Goal: Transaction & Acquisition: Purchase product/service

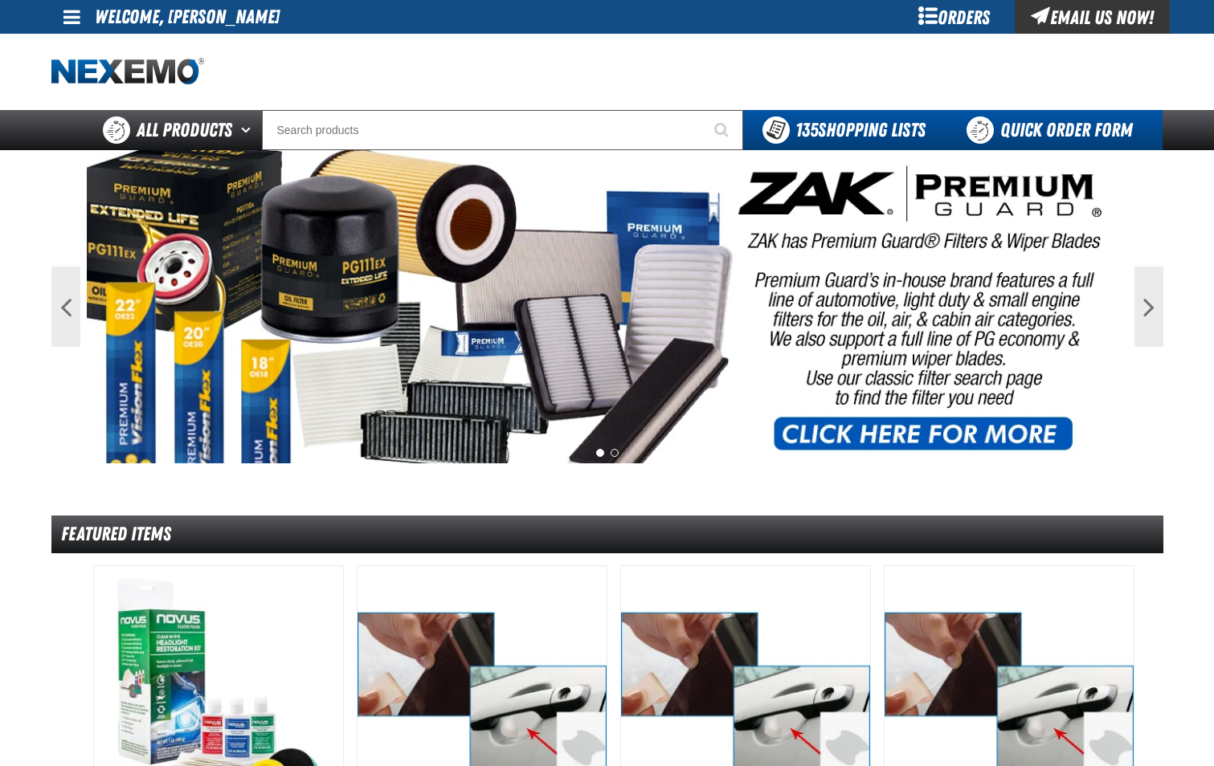
click at [1054, 140] on link "Quick Order Form" at bounding box center [1054, 130] width 218 height 40
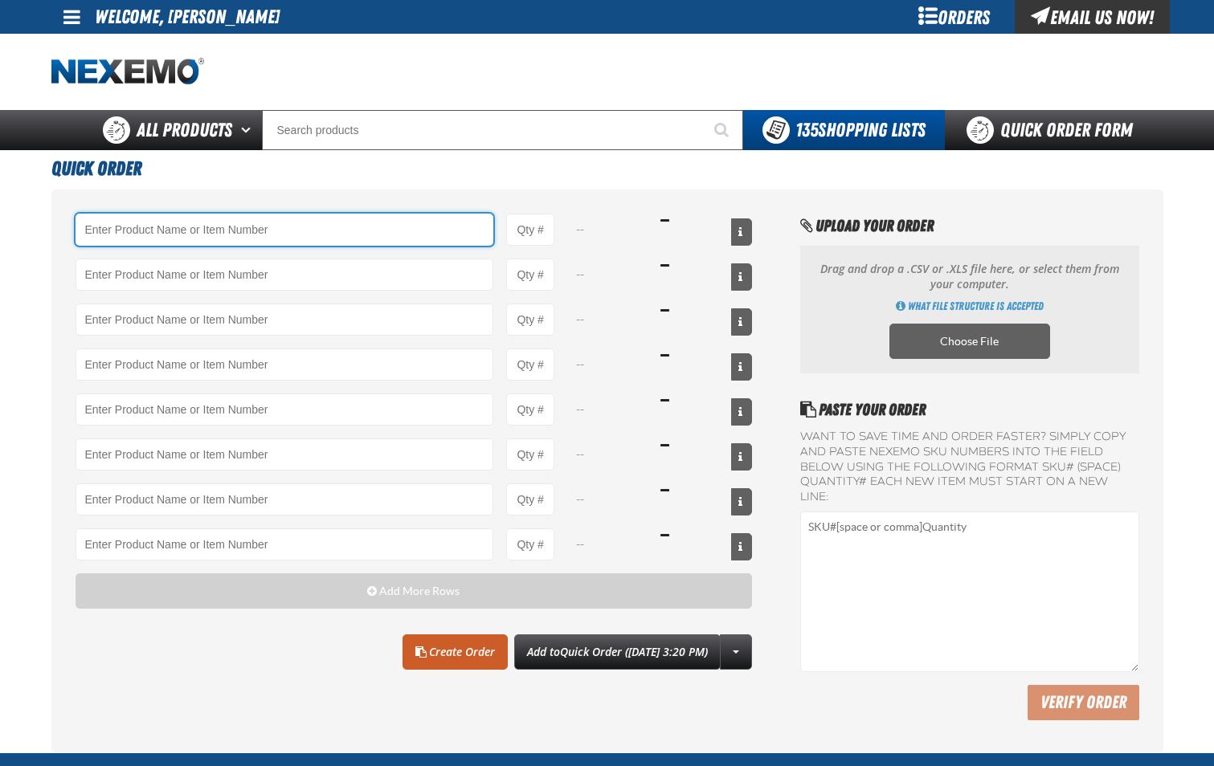
click at [306, 234] on input "Product" at bounding box center [285, 230] width 419 height 32
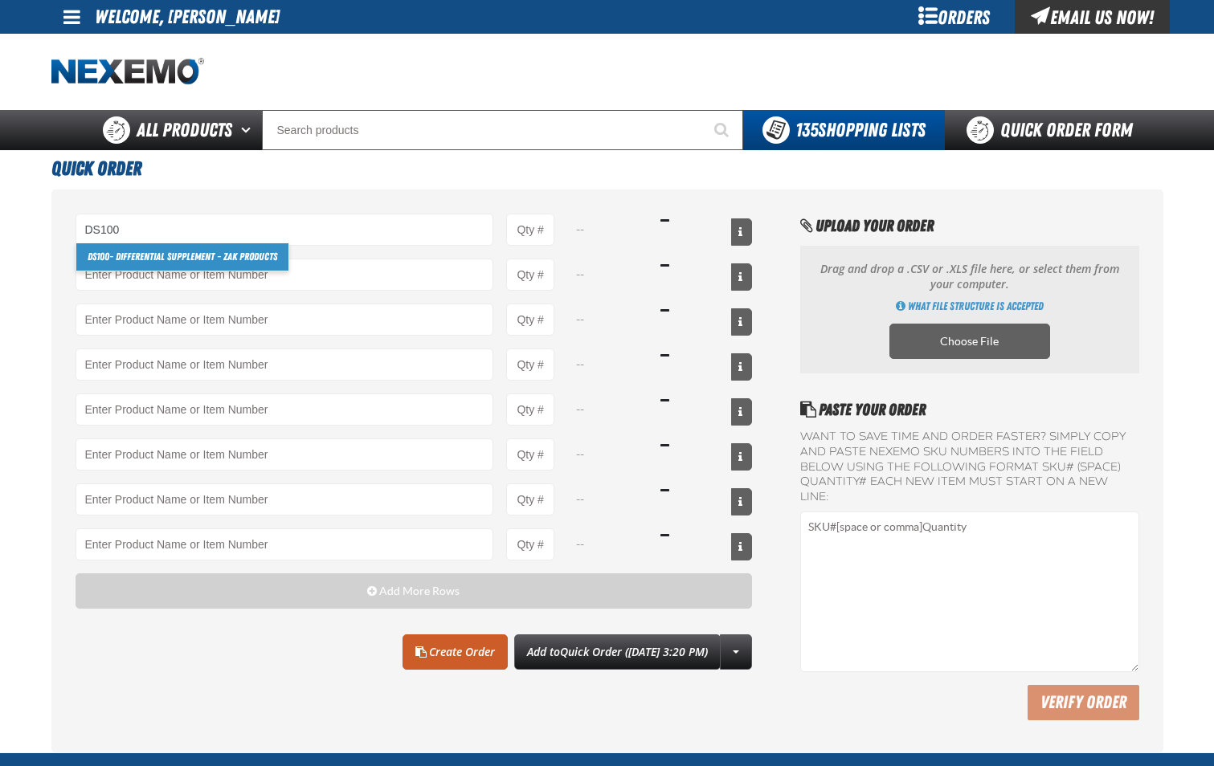
click at [274, 259] on link "DS100 - Differential Supplement - ZAK Products" at bounding box center [182, 256] width 212 height 27
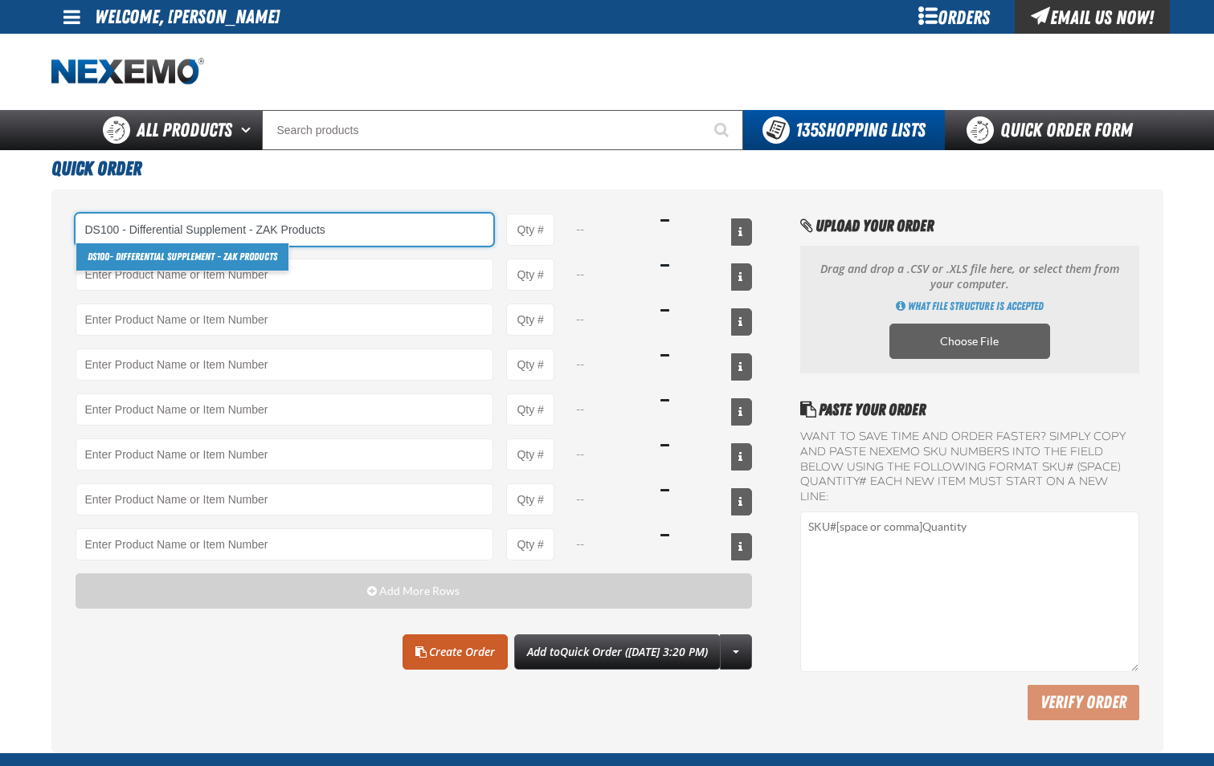
type input "DS100 - Differential Supplement - ZAK Products"
type input "1"
select select "bottle"
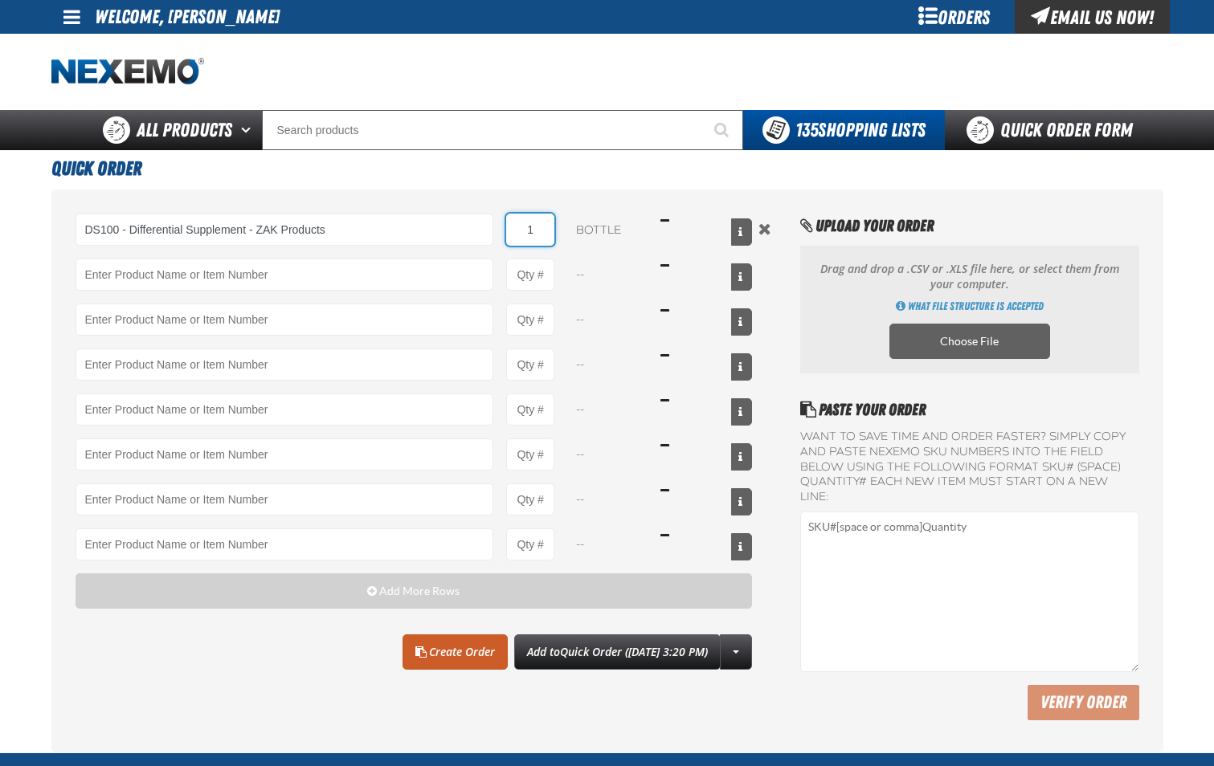
click at [540, 240] on input "1" at bounding box center [530, 230] width 48 height 32
type input "DS100 - Differential Supplement - ZAK Products"
type input "12"
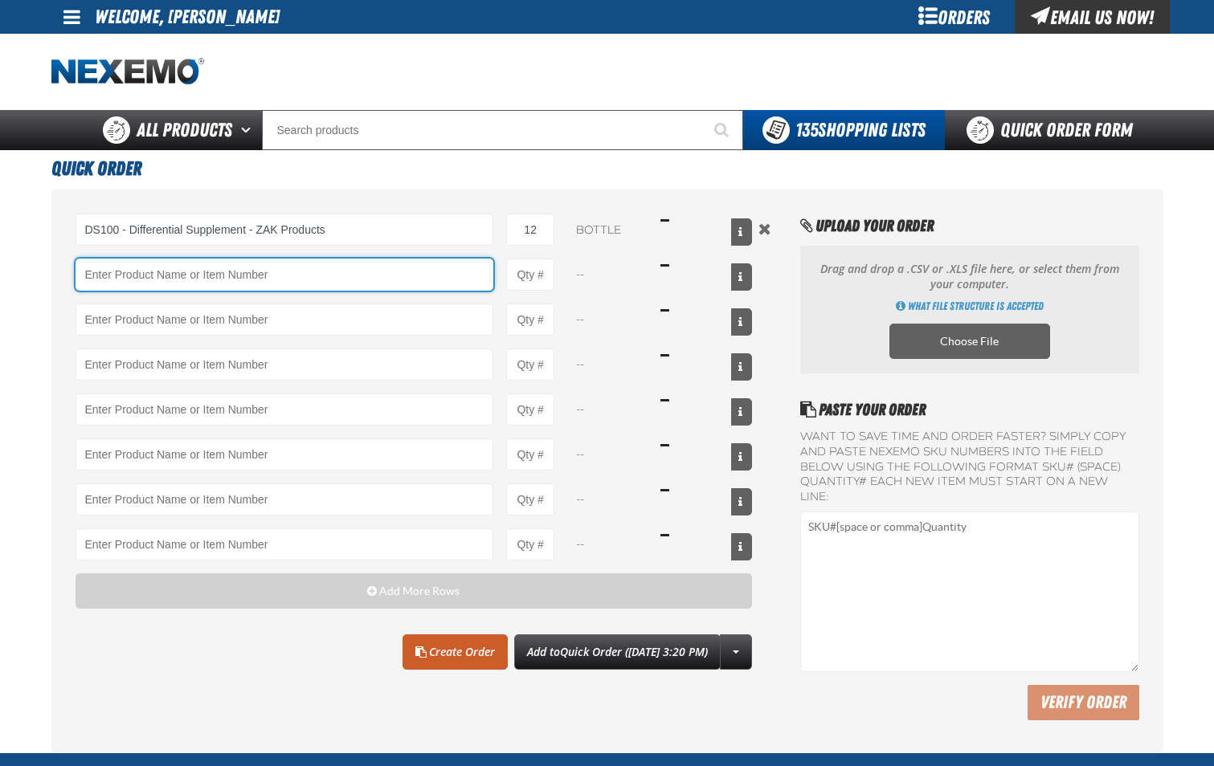
click at [403, 278] on input "Product" at bounding box center [285, 275] width 419 height 32
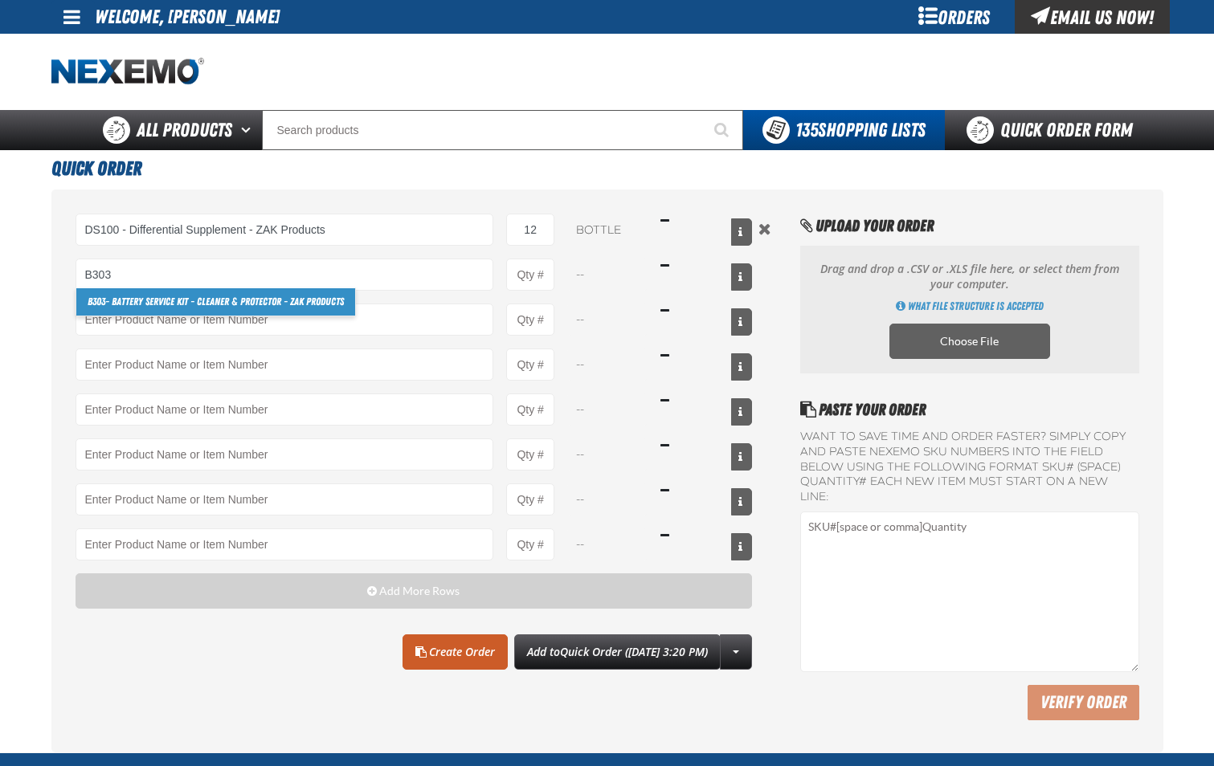
click at [337, 305] on link "B303 - Battery Service Kit - Cleaner & Protector - ZAK Products" at bounding box center [215, 301] width 279 height 27
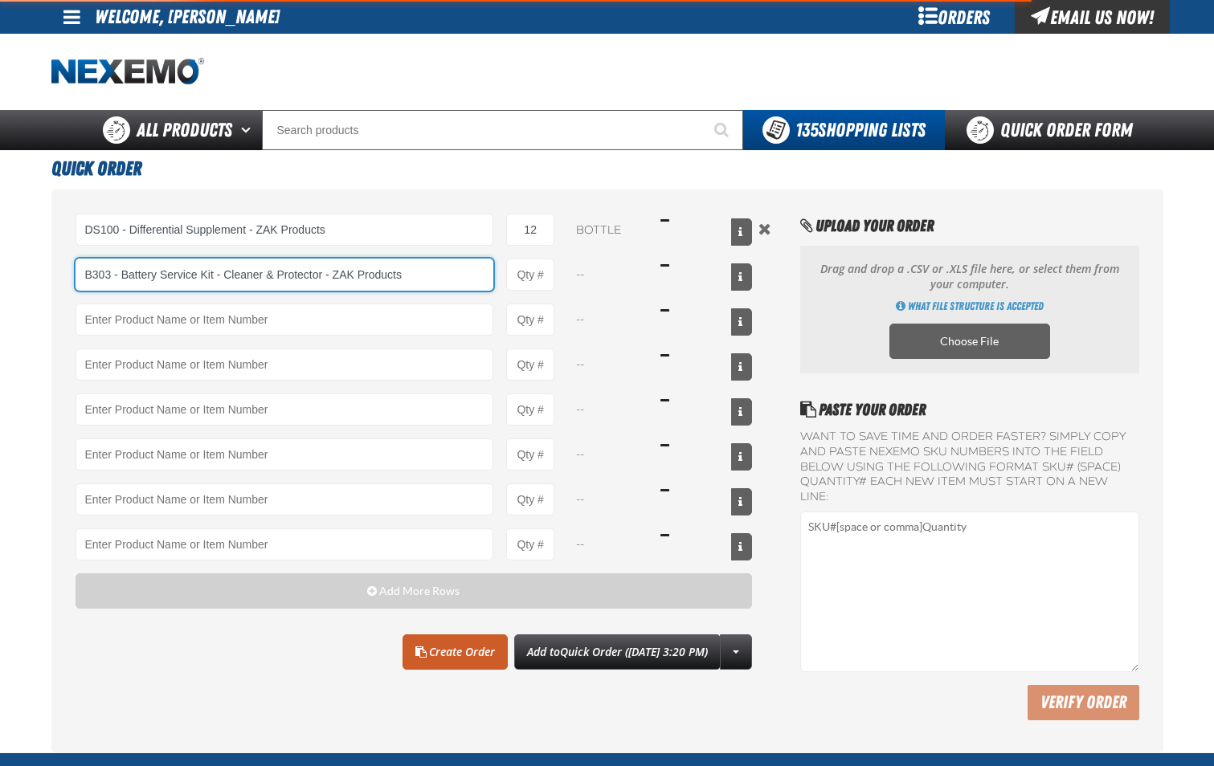
type input "B303 - Battery Service Kit - Cleaner &amp; Protector - ZAK Products"
type input "1"
select select "kit"
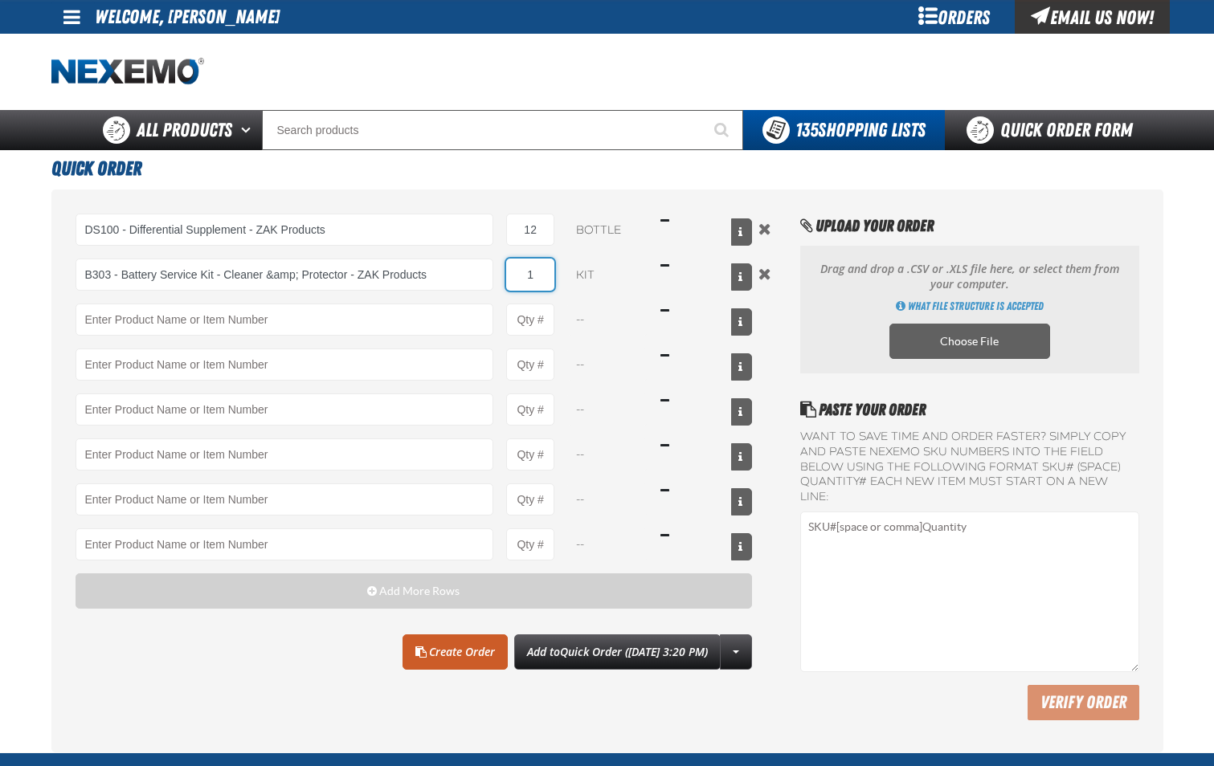
click at [540, 280] on input "1" at bounding box center [530, 275] width 48 height 32
type input "B303 - Battery Service Kit - Cleaner &amp; Protector - ZAK Products"
type input "24"
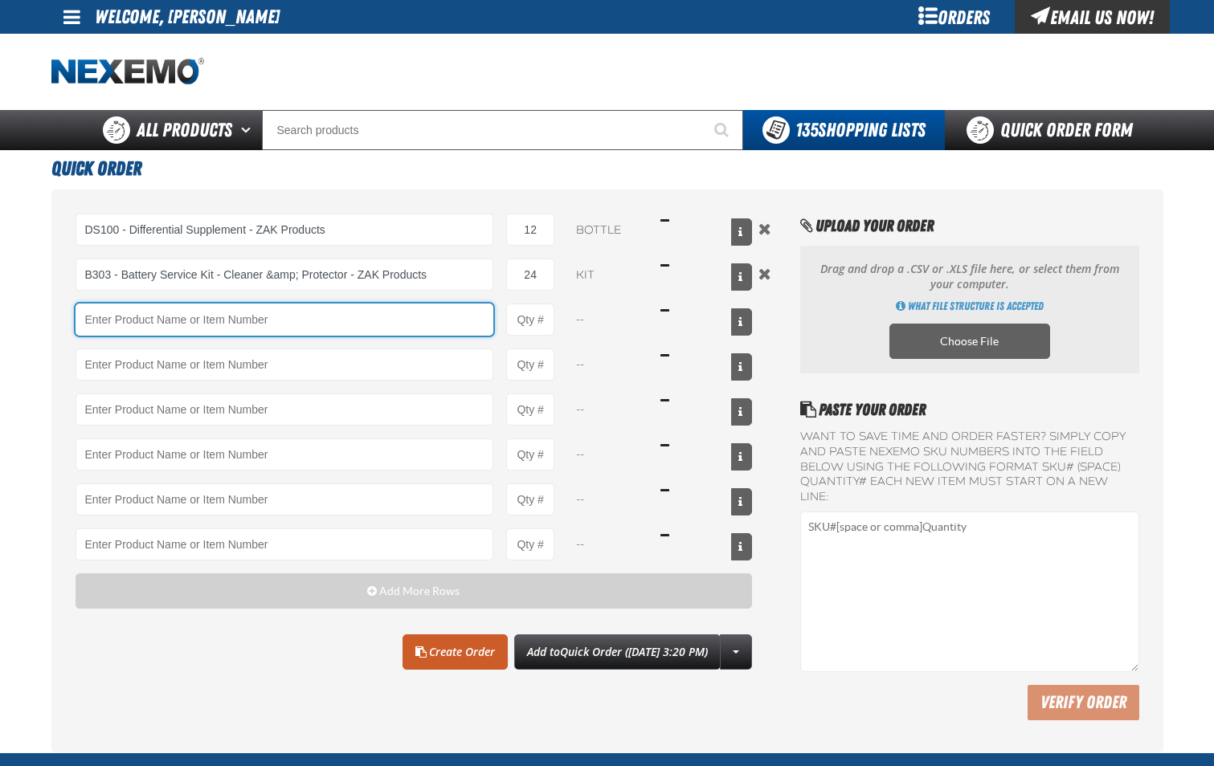
click at [431, 329] on input "Product" at bounding box center [285, 320] width 419 height 32
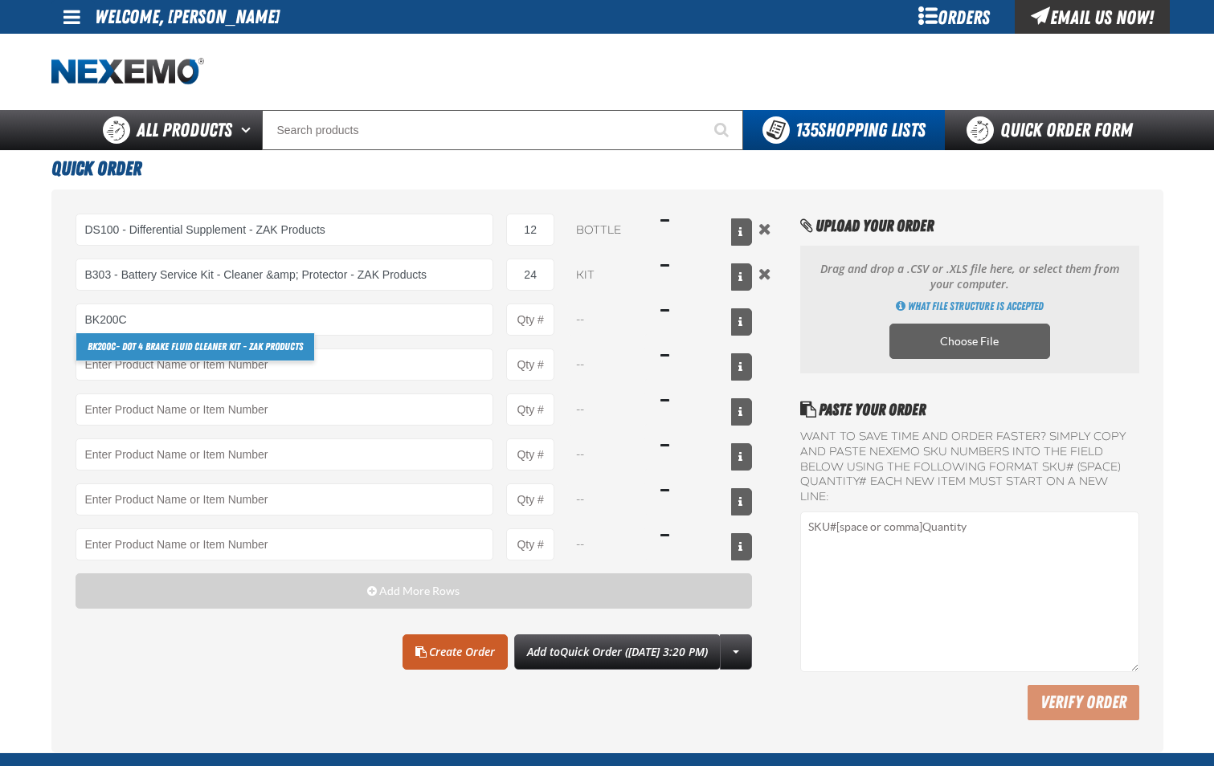
click at [296, 347] on link "BK200C - DOT 4 Brake Fluid Cleaner Kit - ZAK Products" at bounding box center [195, 346] width 238 height 27
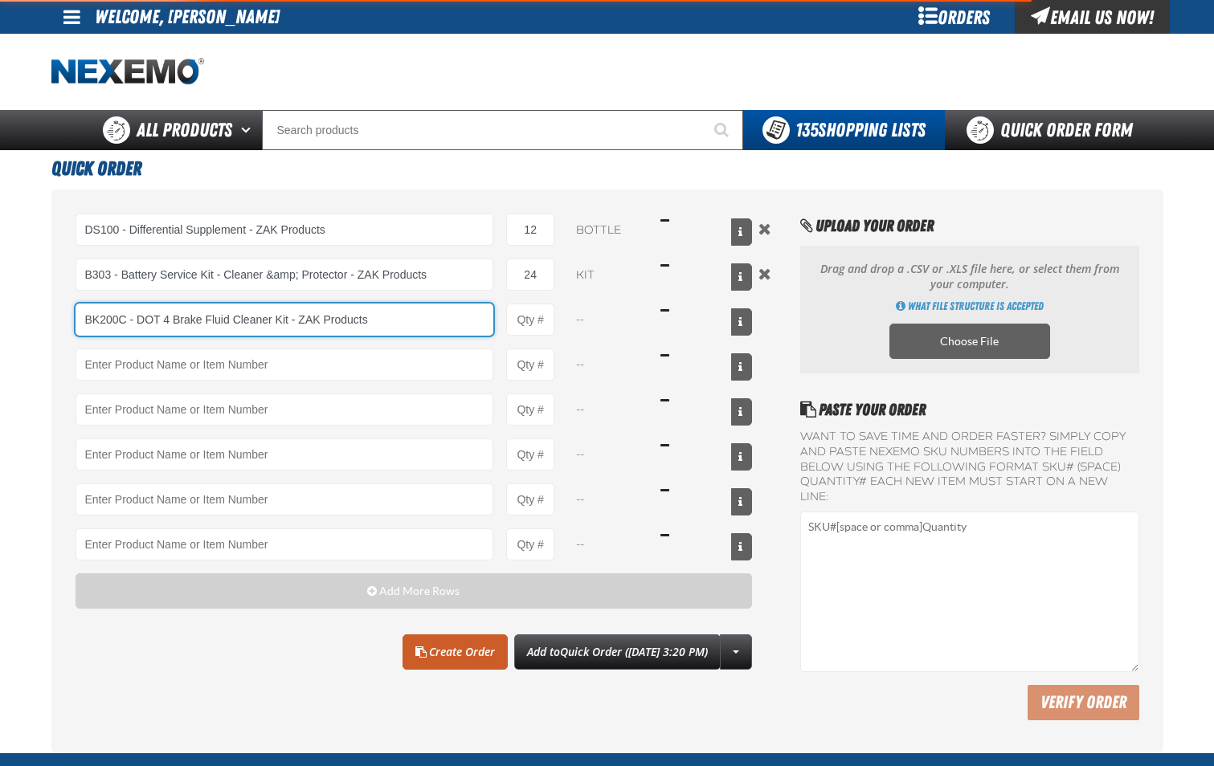
type input "BK200C - DOT 4 Brake Fluid Cleaner Kit - ZAK Products"
type input "1"
select select "kit"
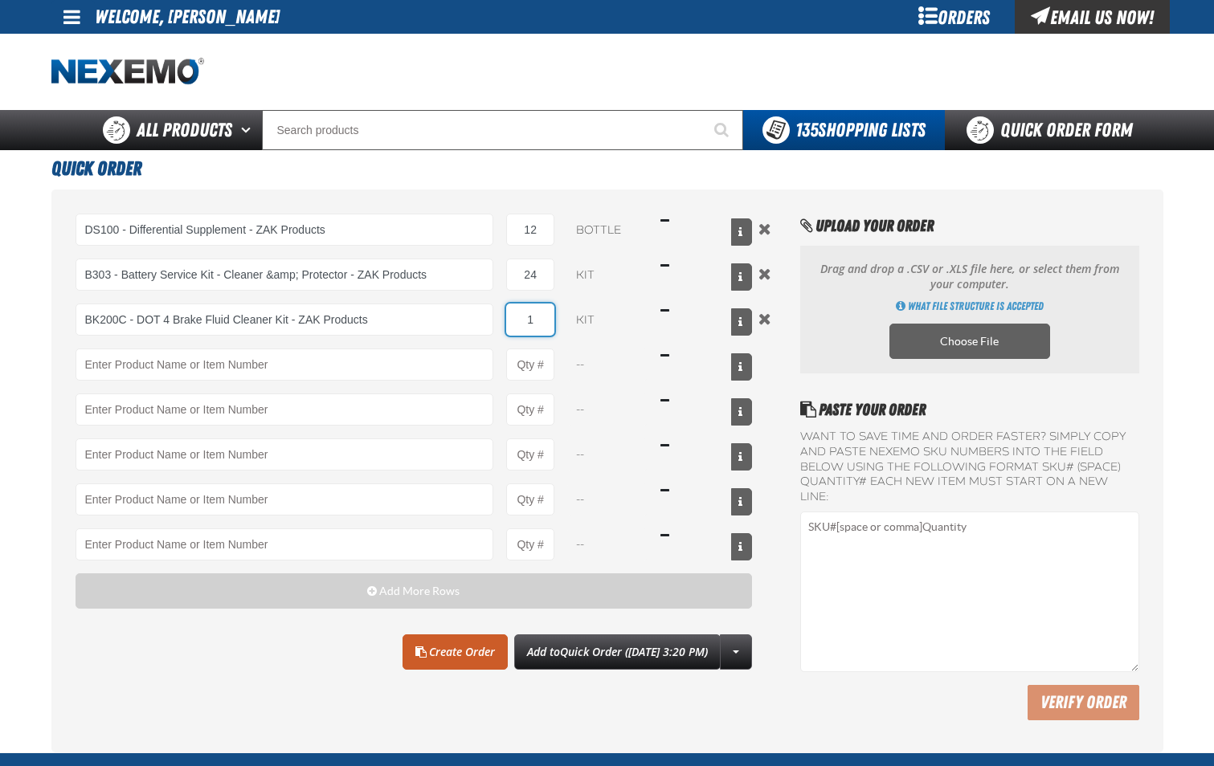
click at [544, 325] on input "1" at bounding box center [530, 320] width 48 height 32
type input "BK200C - DOT 4 Brake Fluid Cleaner Kit - ZAK Products"
type input "12"
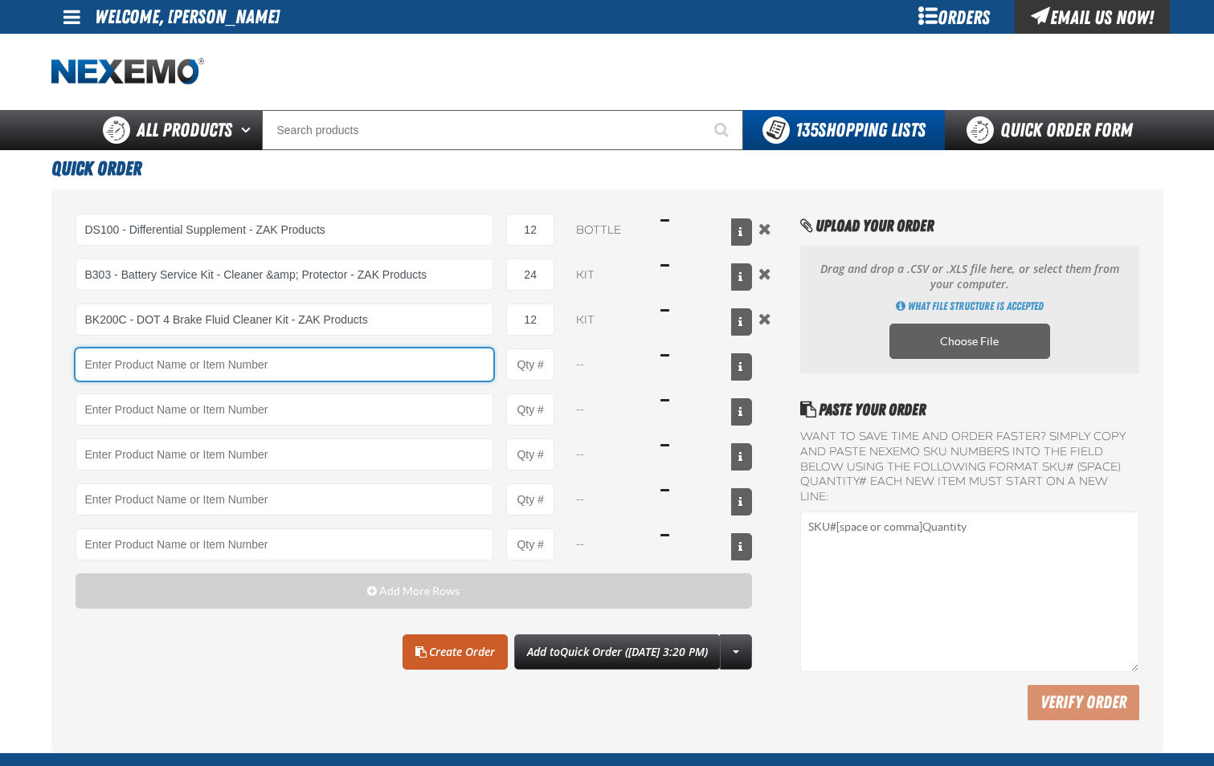
click at [428, 370] on input "Product" at bounding box center [285, 365] width 419 height 32
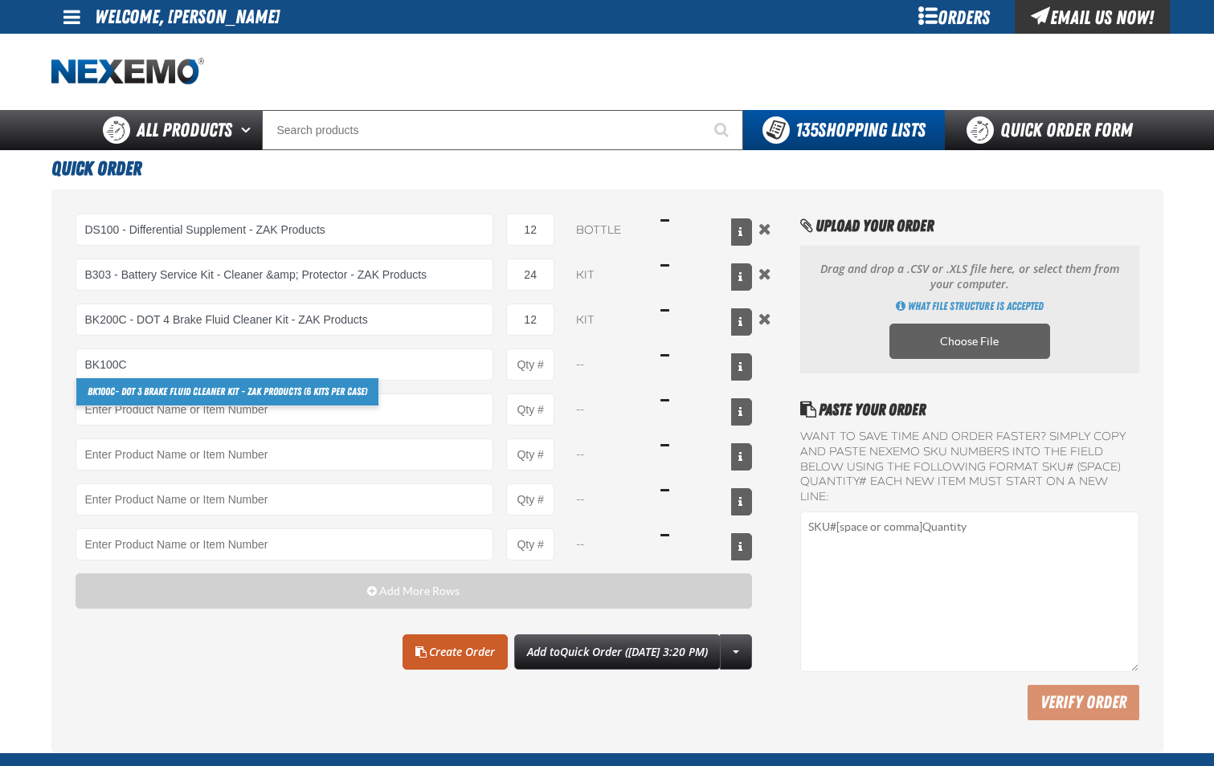
click at [375, 394] on link "BK100C - DOT 3 Brake Fluid Cleaner Kit - ZAK Products (6 Kits per Case)" at bounding box center [227, 391] width 302 height 27
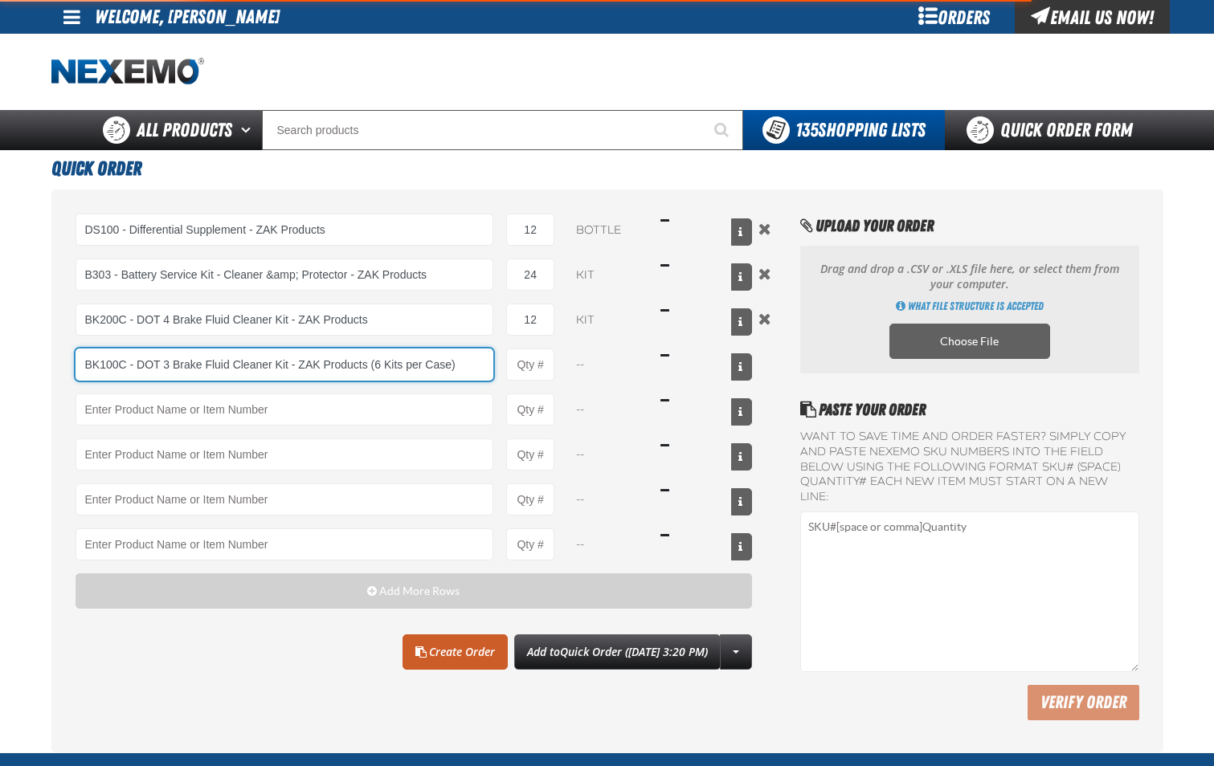
type input "BK100C - DOT 3 Brake Fluid Cleaner Kit - ZAK Products (6 Kits per Case)"
type input "1"
select select "kit"
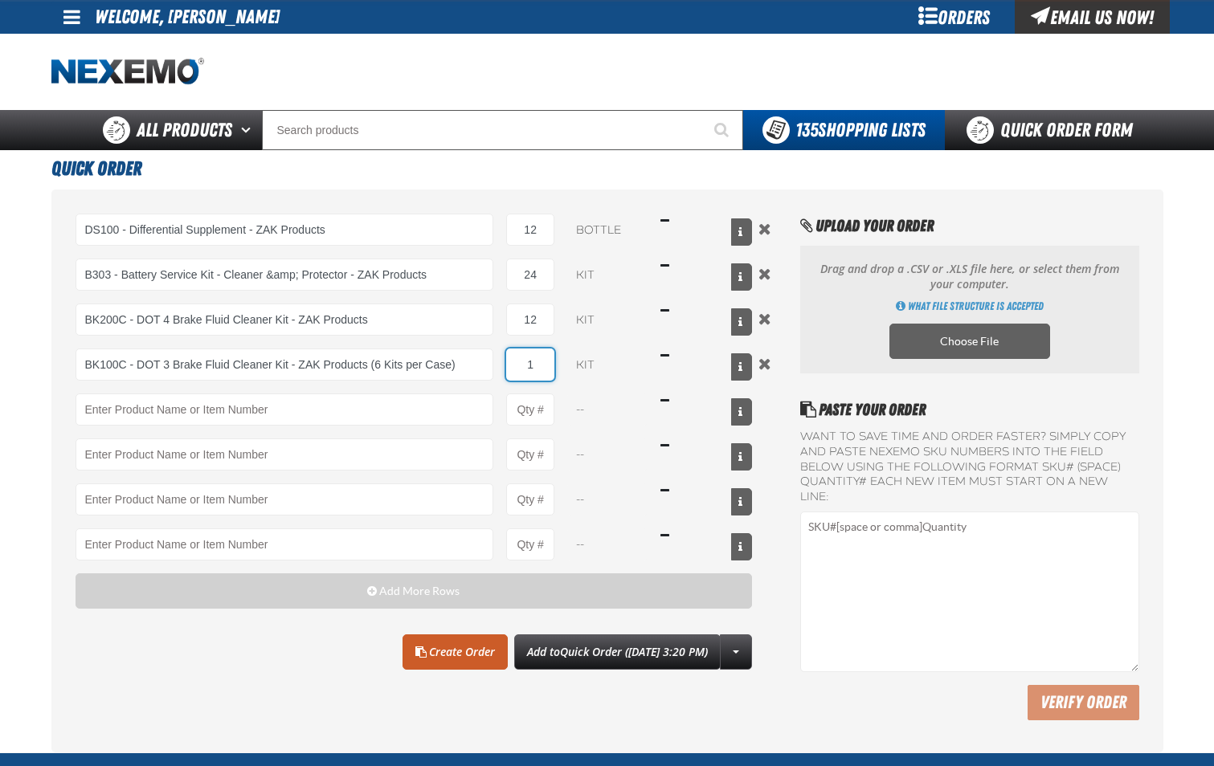
click at [547, 369] on input "1" at bounding box center [530, 365] width 48 height 32
type input "BK100C - DOT 3 Brake Fluid Cleaner Kit - ZAK Products (6 Kits per Case)"
type input "12"
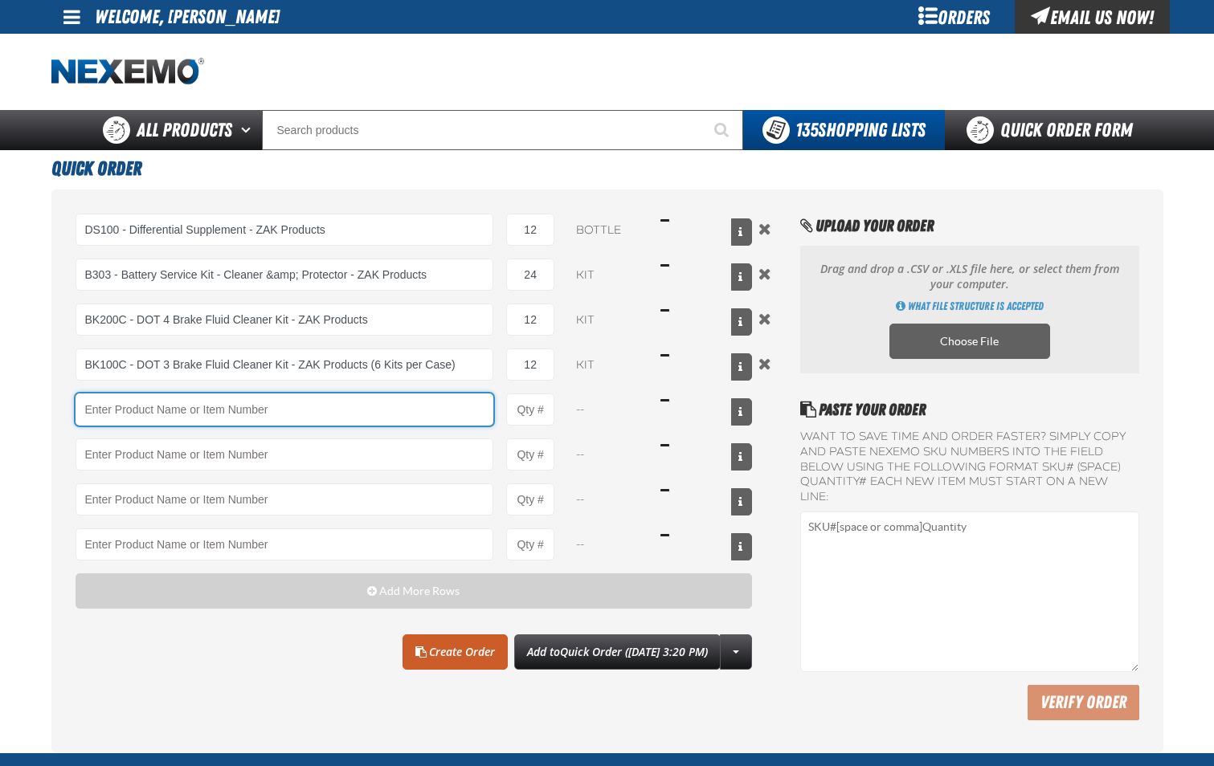
click at [440, 398] on input "Product" at bounding box center [285, 410] width 419 height 32
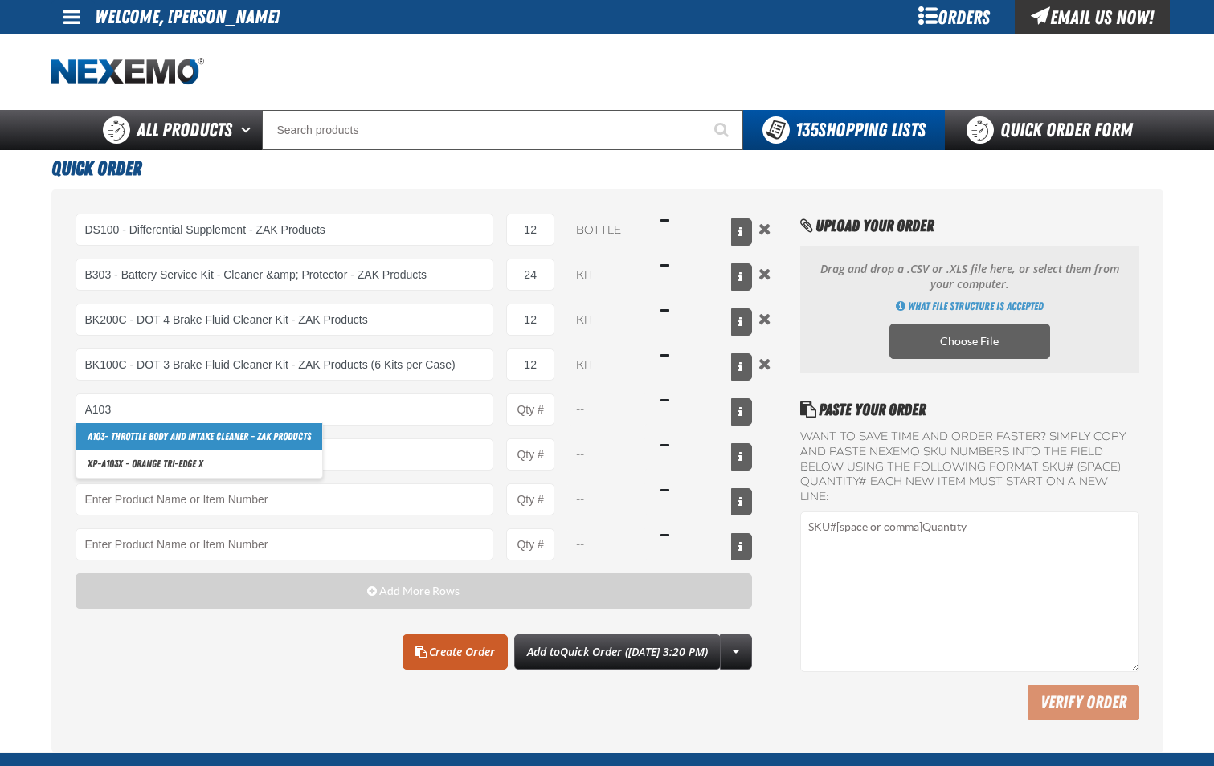
click at [286, 432] on link "A103 - Throttle Body and Intake Cleaner - ZAK Products" at bounding box center [199, 436] width 246 height 27
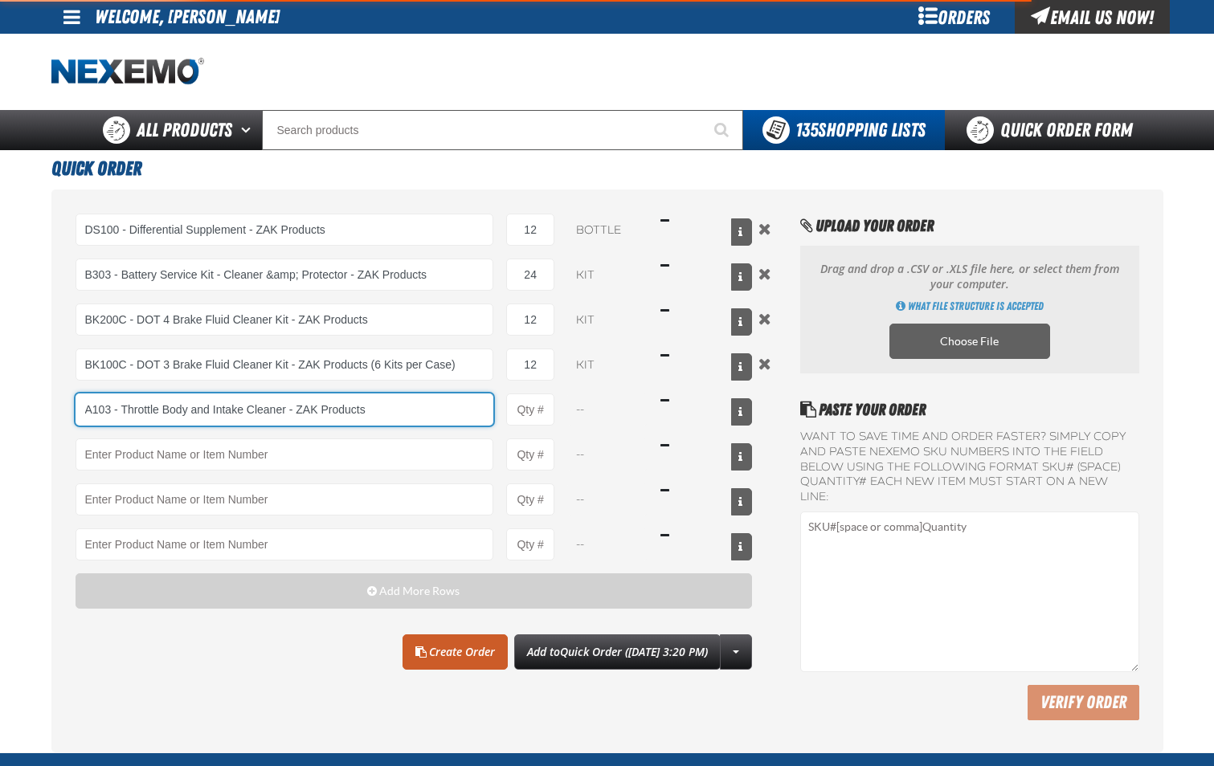
type input "A103 - Throttle Body and Intake Cleaner - ZAK Products"
type input "1"
select select "can"
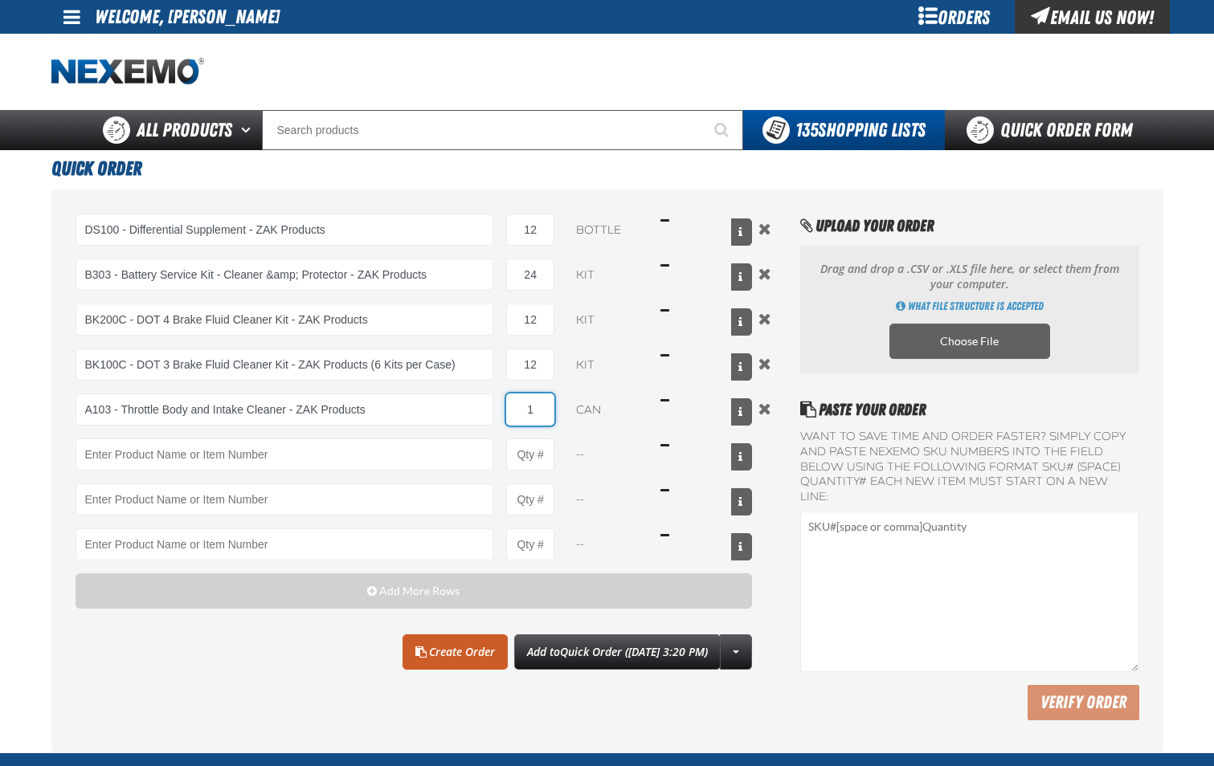
click at [544, 411] on input "1" at bounding box center [530, 410] width 48 height 32
type input "A103 - Throttle Body and Intake Cleaner - ZAK Products"
type input "24"
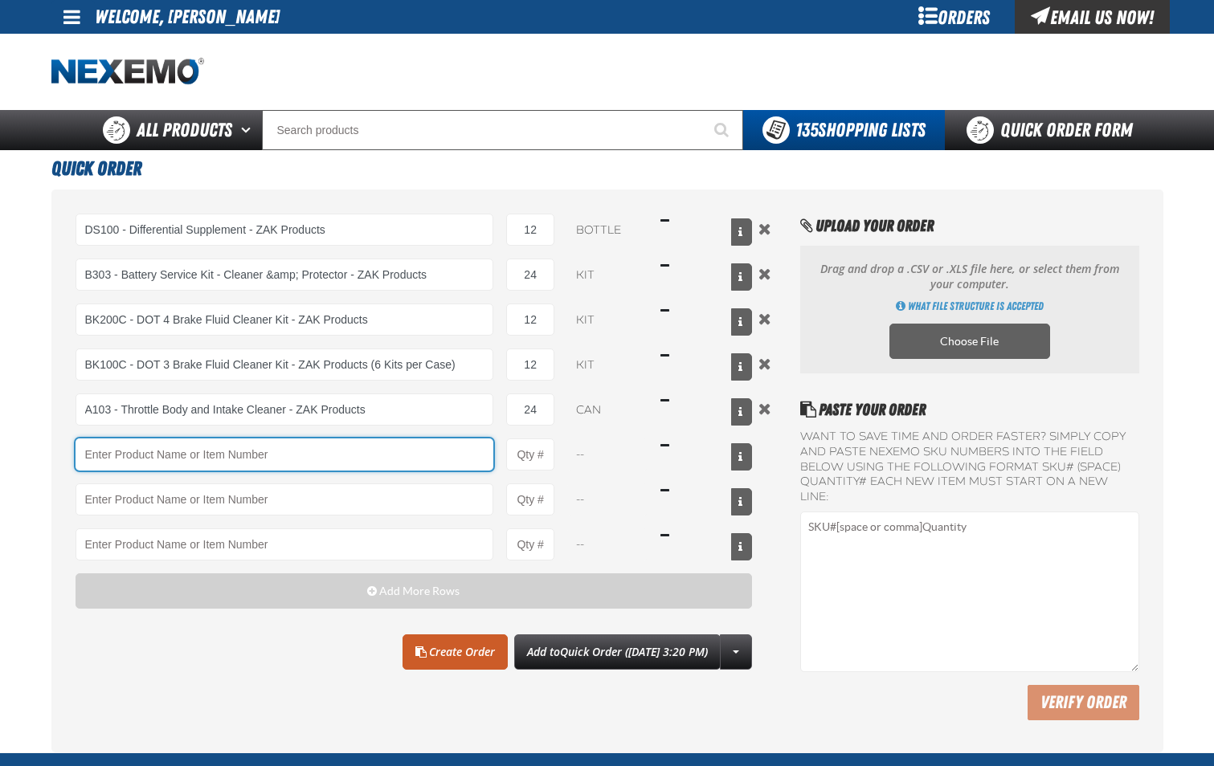
click at [432, 465] on input "Product" at bounding box center [285, 455] width 419 height 32
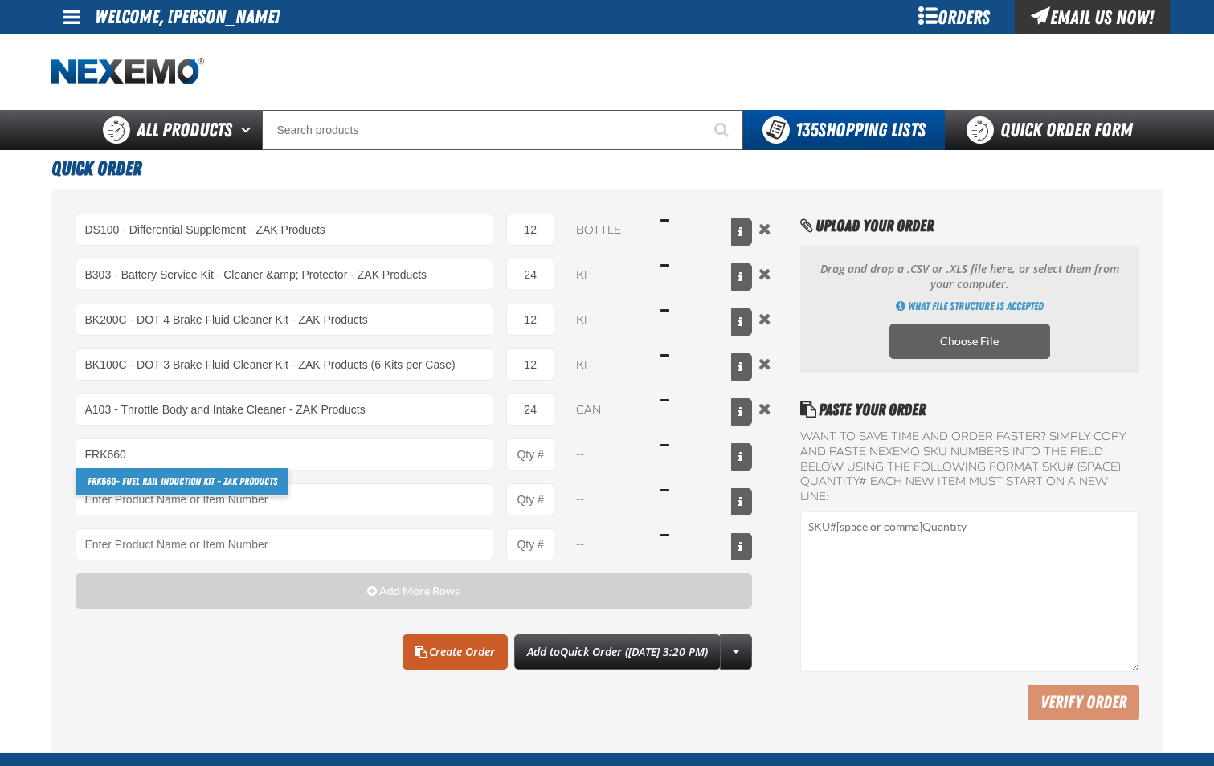
click at [251, 484] on link "FRK660 - Fuel Rail Induction Kit - ZAK Products" at bounding box center [182, 481] width 212 height 27
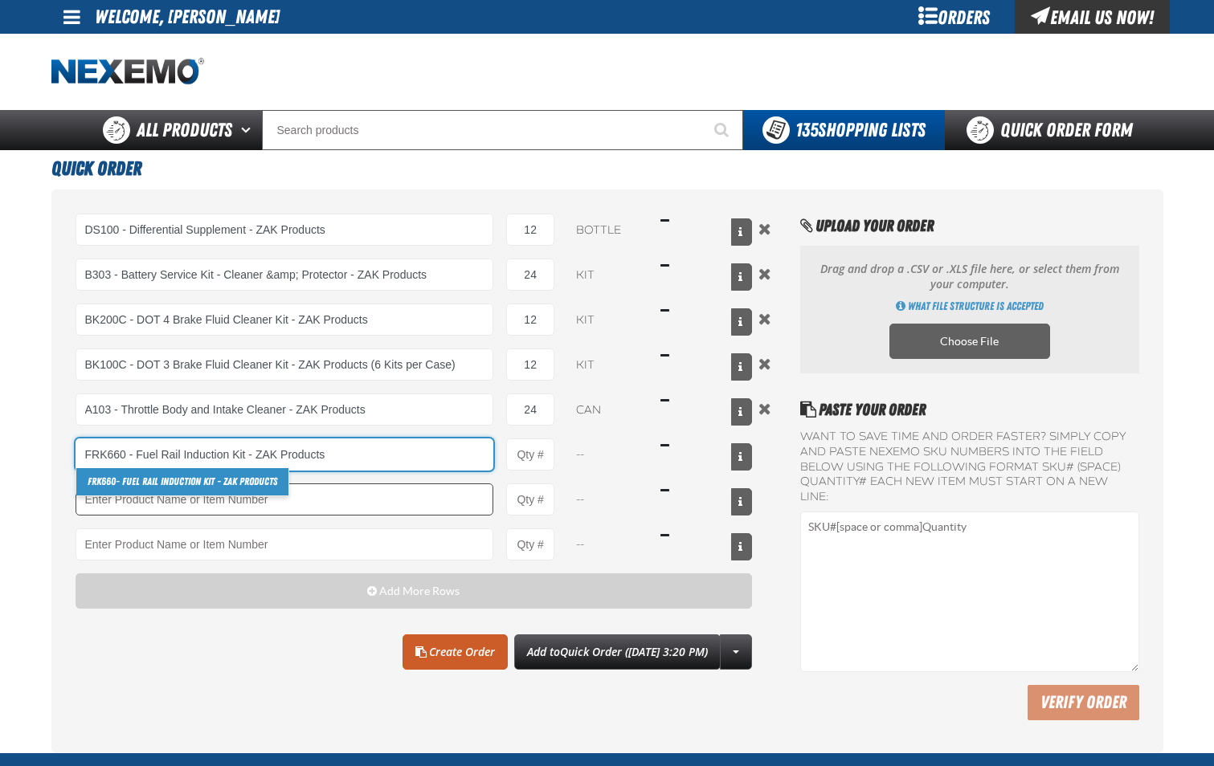
type input "FRK660 - Fuel Rail Induction Kit - ZAK Products"
type input "1"
select select "kit"
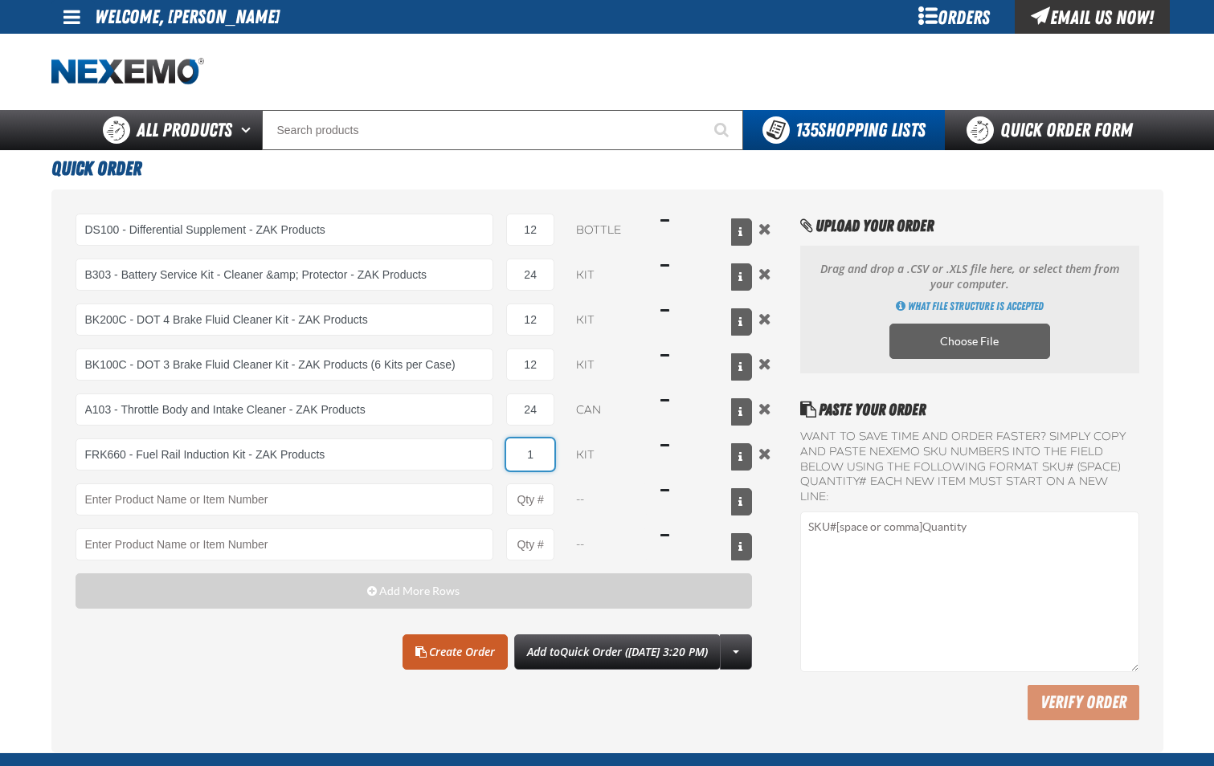
click at [541, 453] on input "1" at bounding box center [530, 455] width 48 height 32
type input "FRK660 - Fuel Rail Induction Kit - ZAK Products"
type input "12"
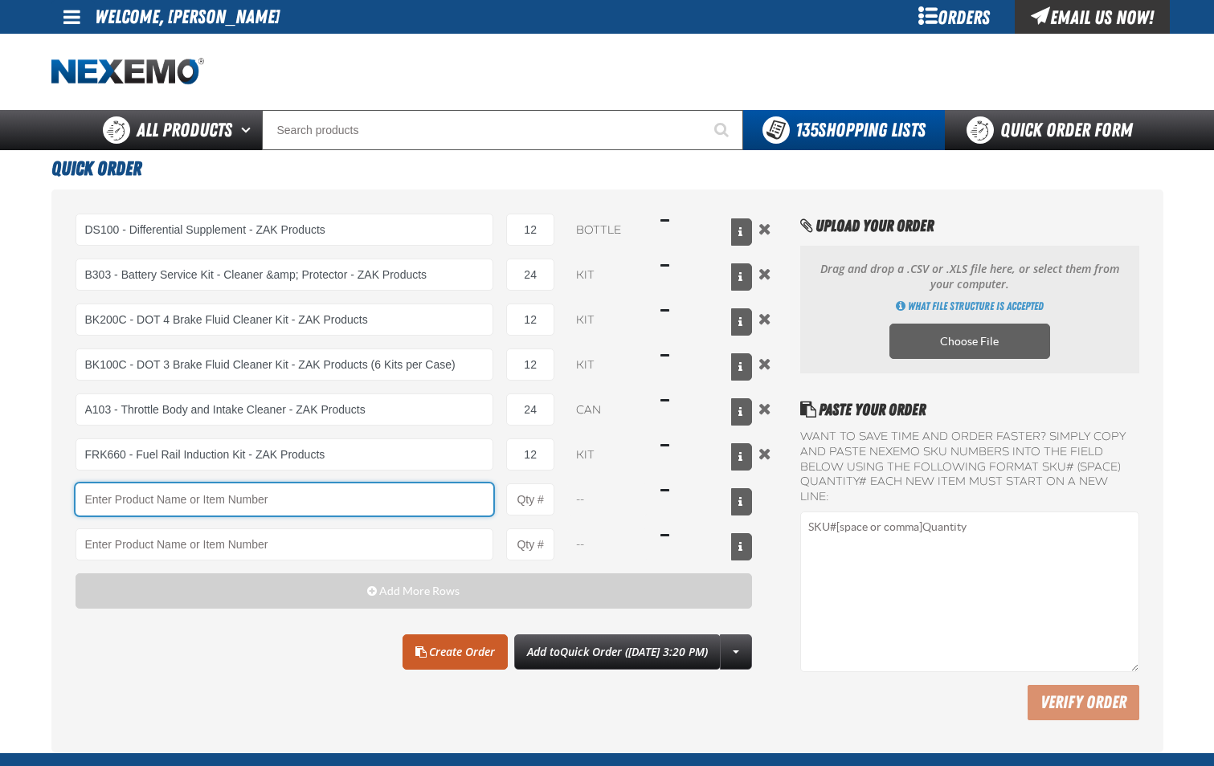
click at [443, 488] on input "Product" at bounding box center [285, 500] width 419 height 32
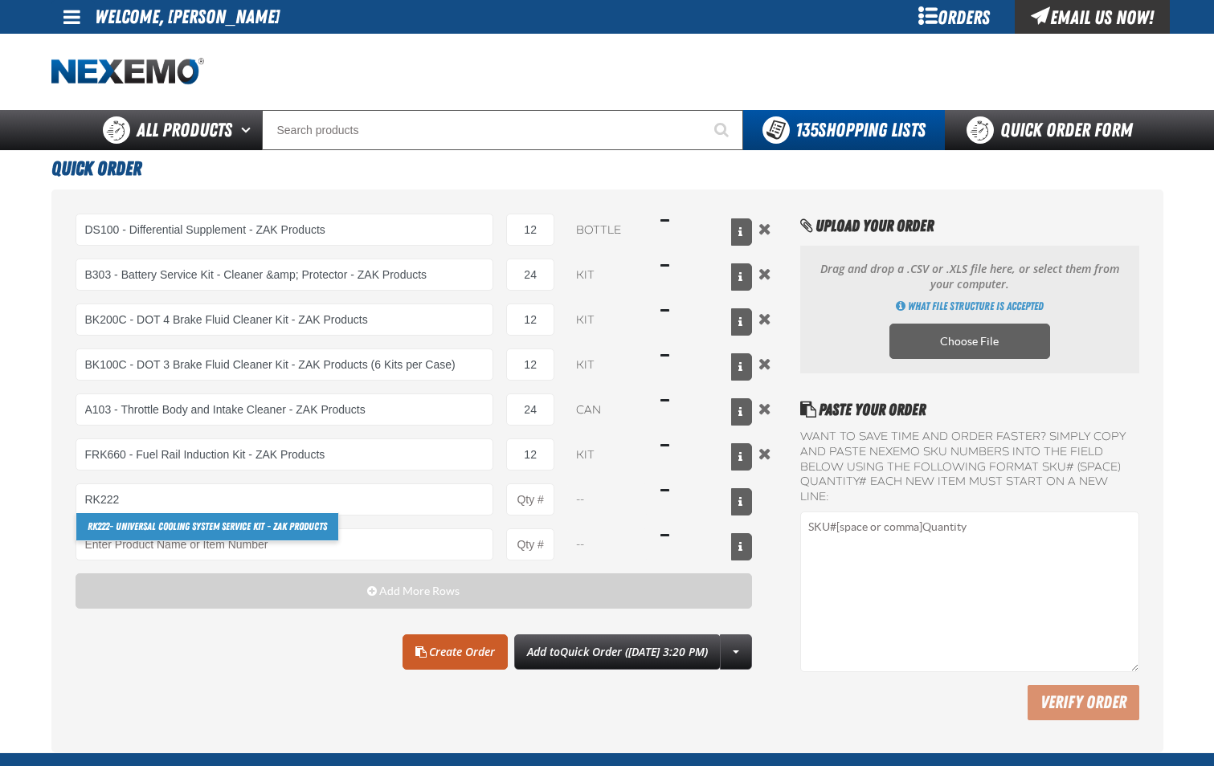
click at [308, 524] on link "RK222 - Universal Cooling System Service Kit - ZAK Products" at bounding box center [207, 526] width 262 height 27
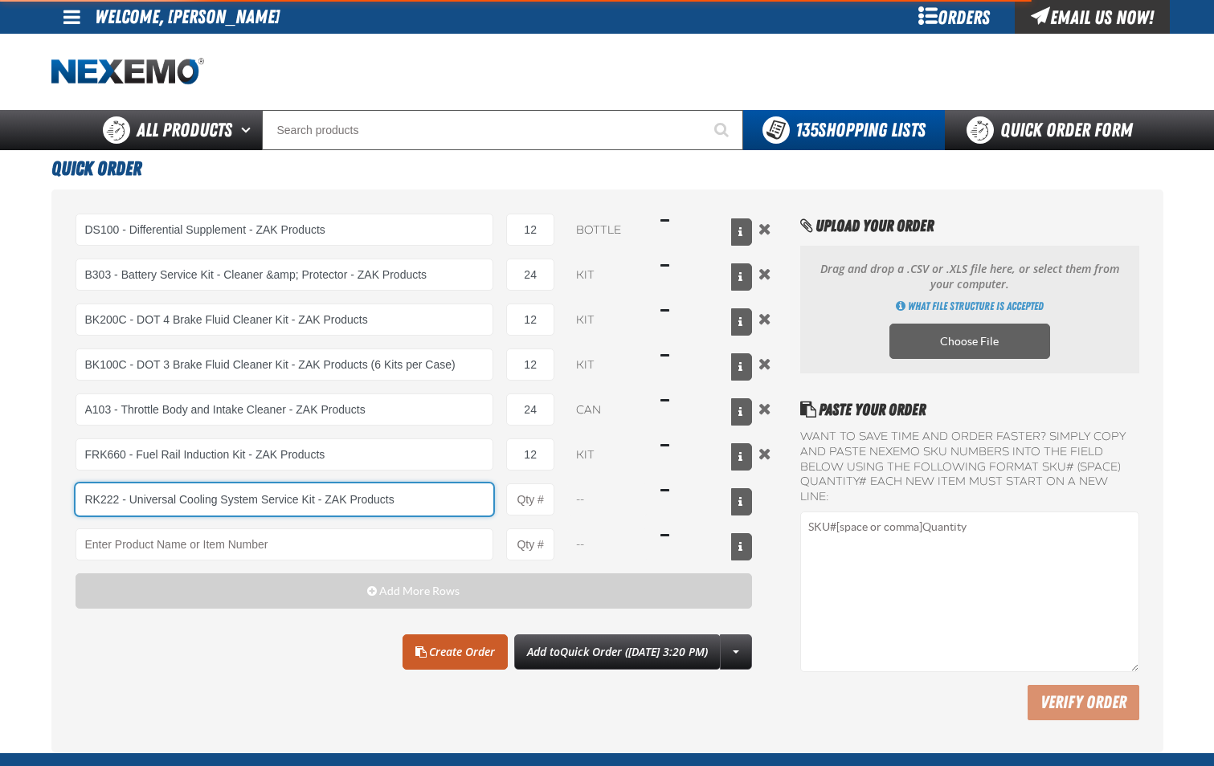
type input "RK222 - Universal Cooling System Service Kit - ZAK Products"
type input "1"
select select "kit"
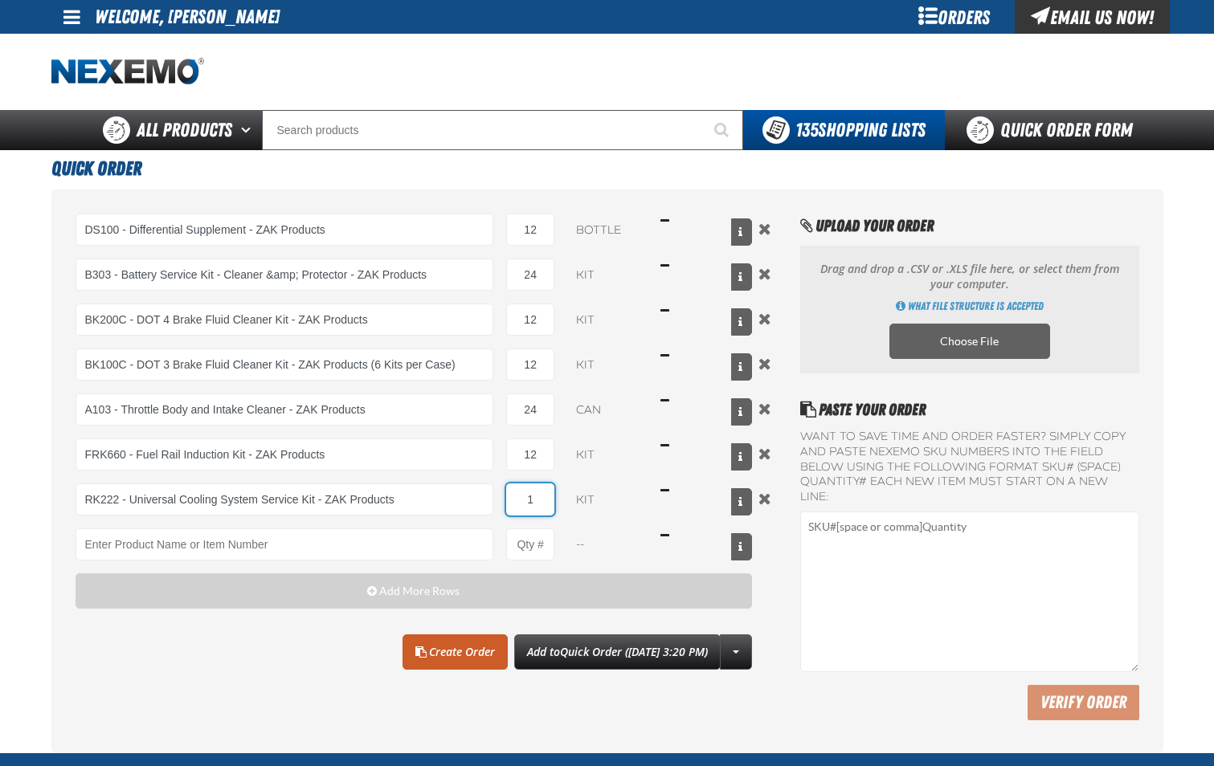
click at [548, 507] on input "1" at bounding box center [530, 500] width 48 height 32
type input "RK222 - Universal Cooling System Service Kit - ZAK Products"
type input "12"
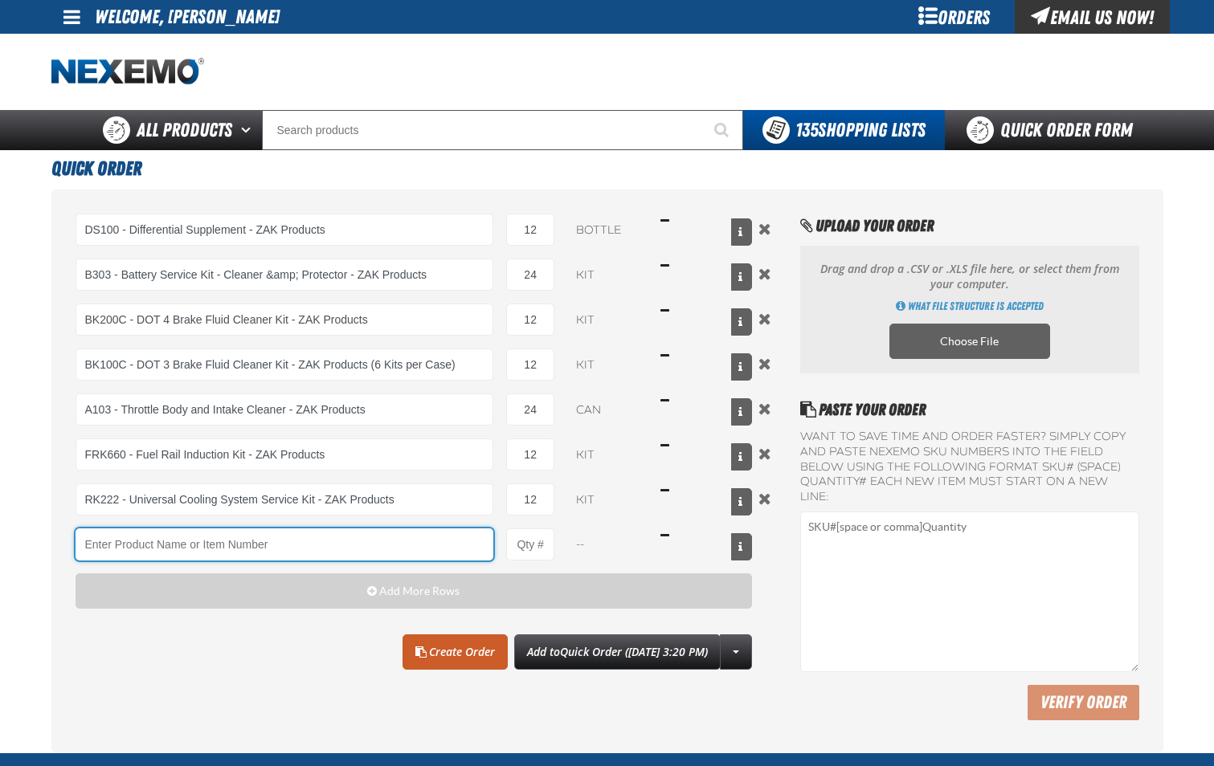
click at [445, 545] on input "Product" at bounding box center [285, 545] width 419 height 32
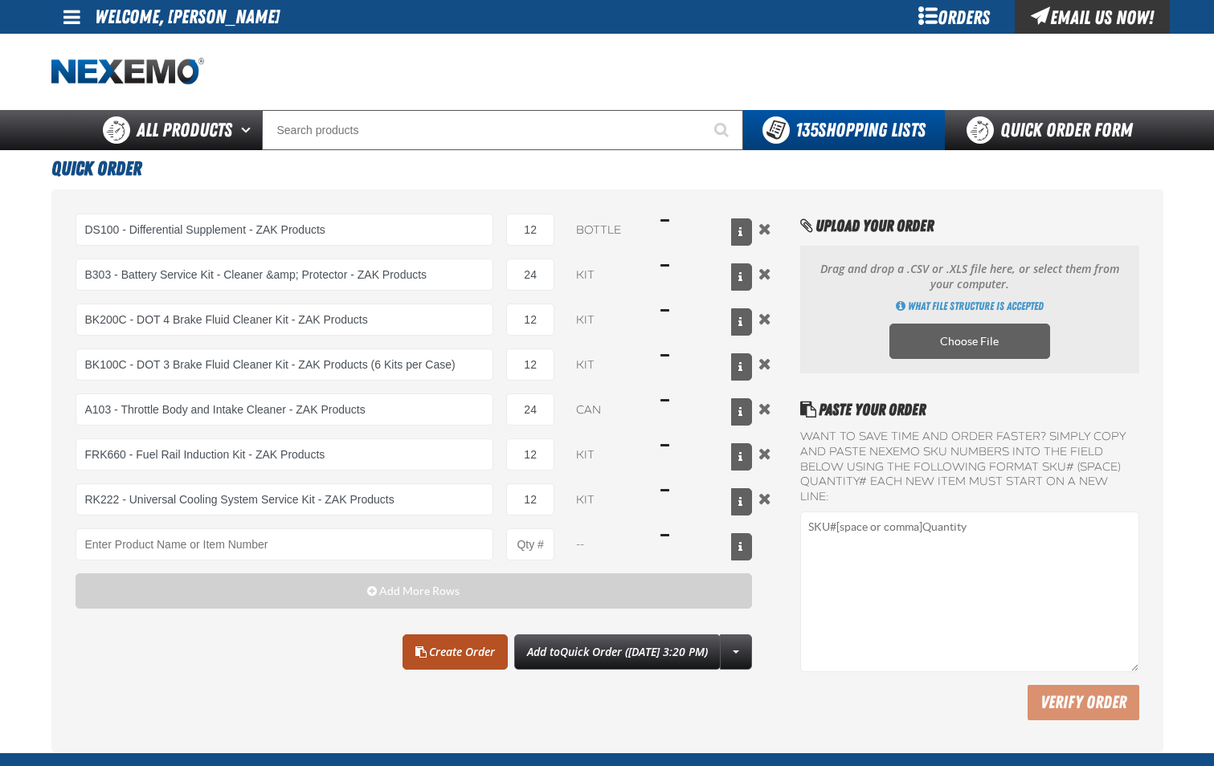
click at [430, 660] on link "Create Order" at bounding box center [454, 652] width 105 height 35
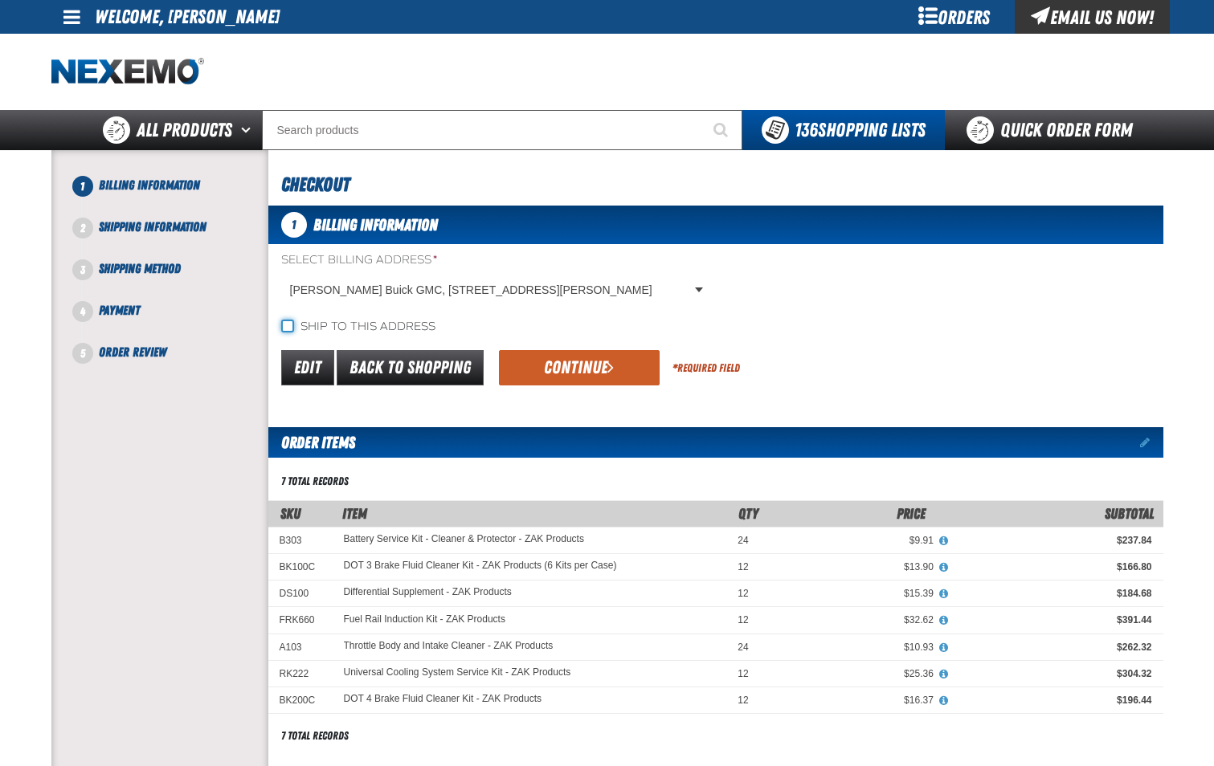
click at [292, 330] on input "Ship to this address" at bounding box center [287, 326] width 13 height 13
checkbox input "true"
click at [560, 373] on button "Continue" at bounding box center [579, 367] width 161 height 35
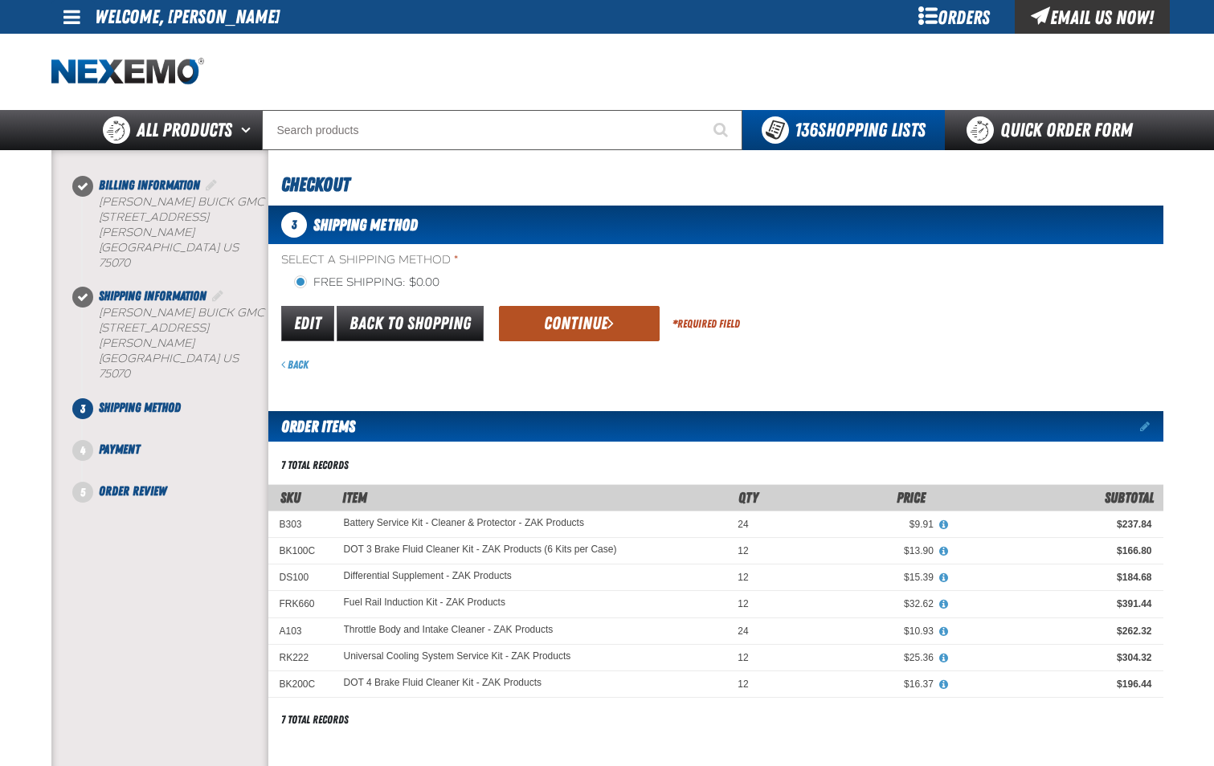
click at [594, 325] on button "Continue" at bounding box center [579, 323] width 161 height 35
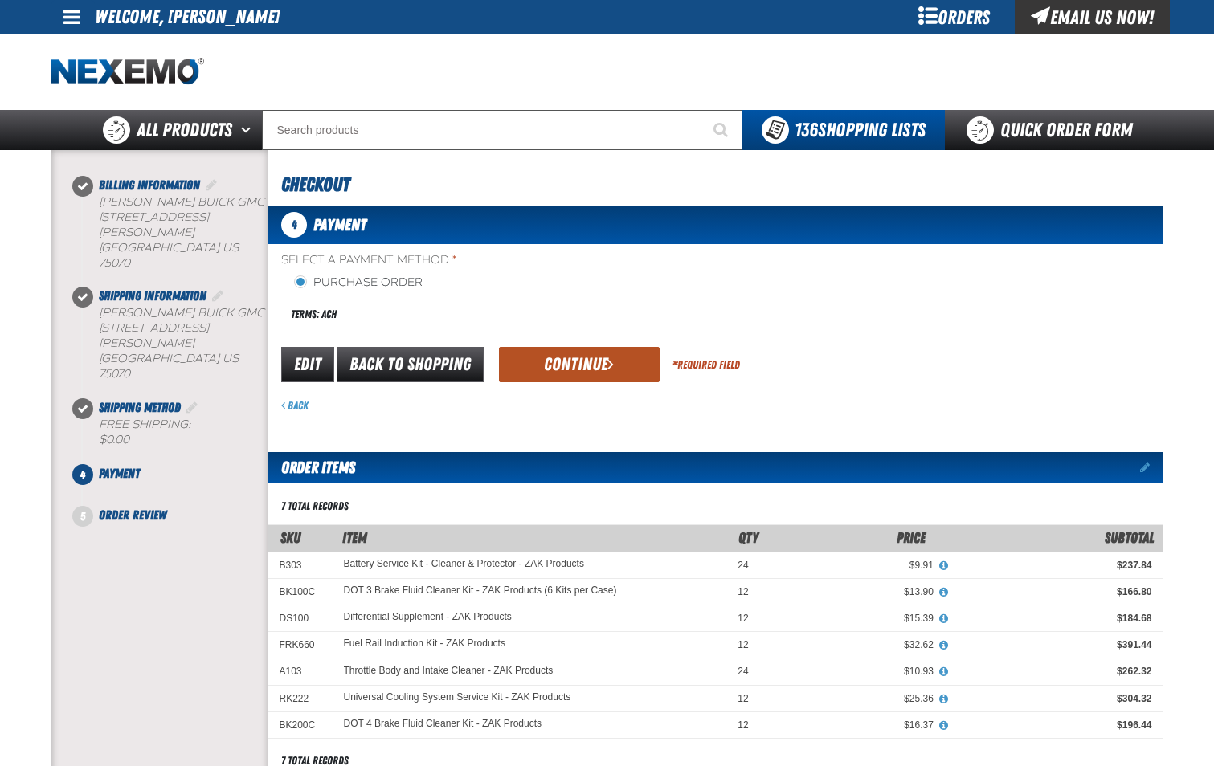
click at [586, 373] on button "Continue" at bounding box center [579, 364] width 161 height 35
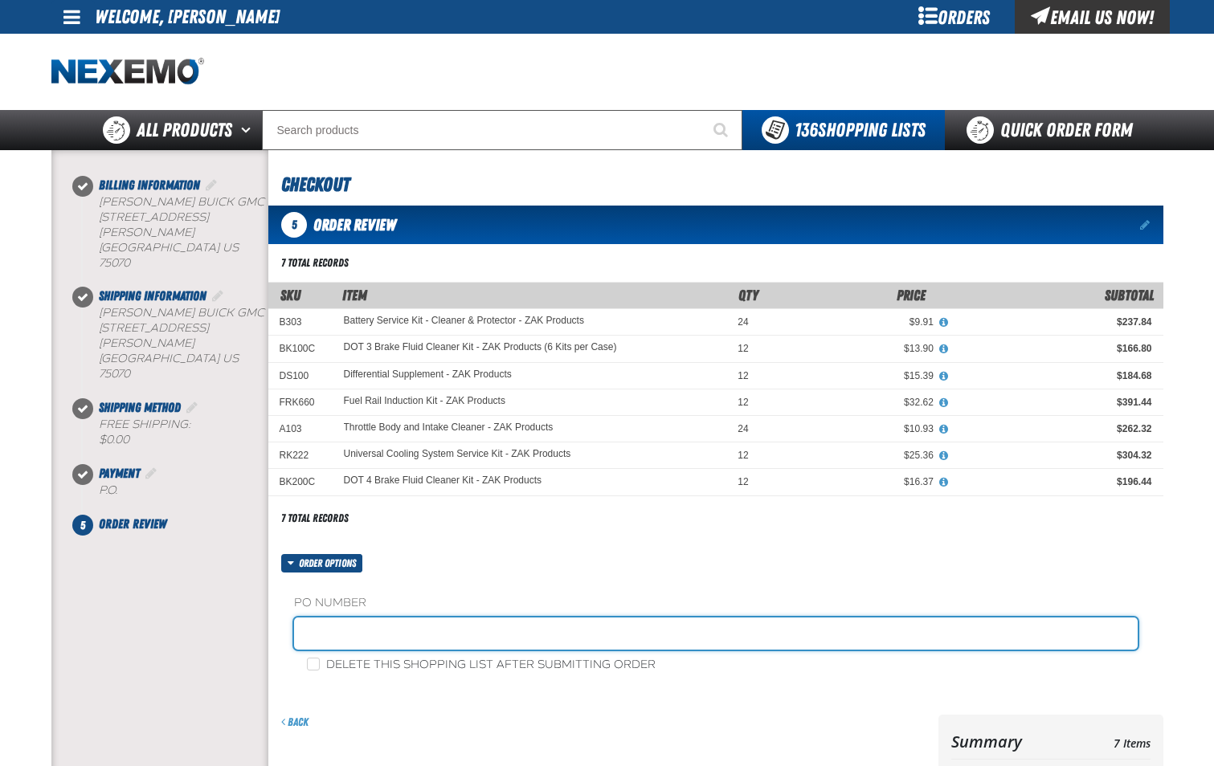
click at [437, 639] on input "text" at bounding box center [715, 634] width 843 height 32
type input "PARTS-JL"
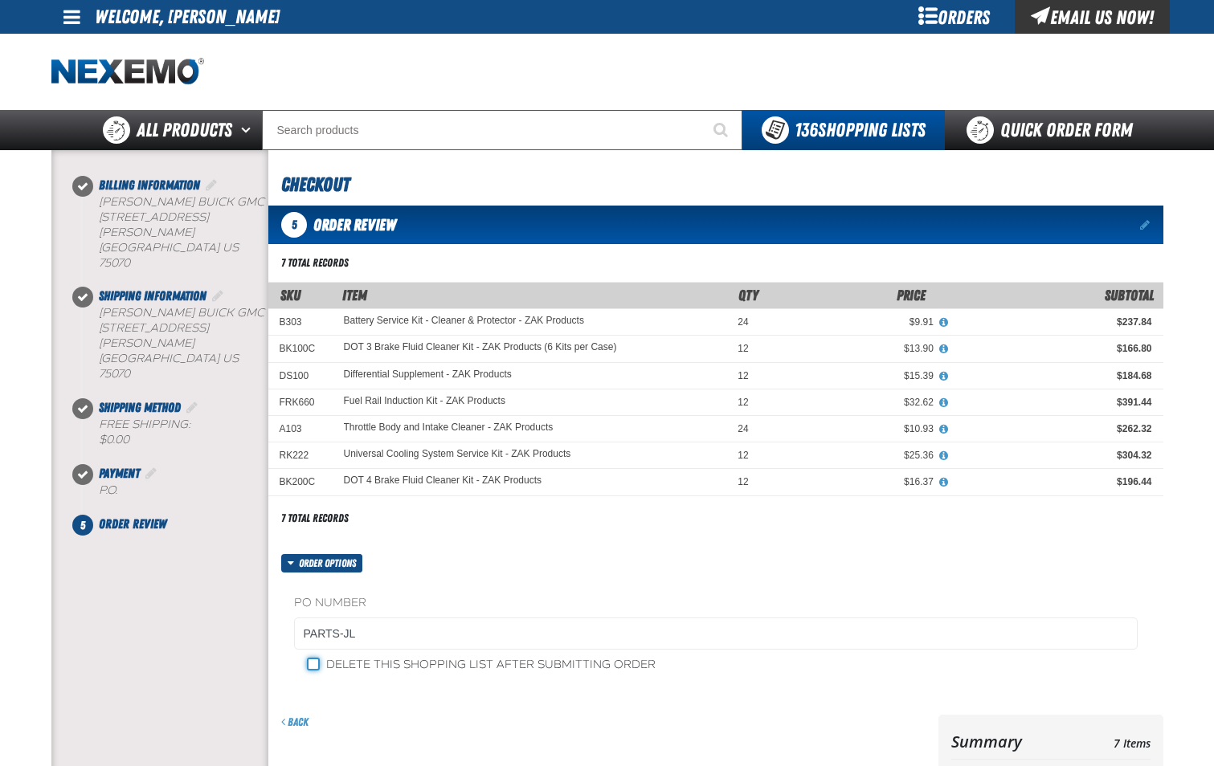
click at [312, 669] on input "Delete this shopping list after submitting order" at bounding box center [313, 664] width 13 height 13
checkbox input "true"
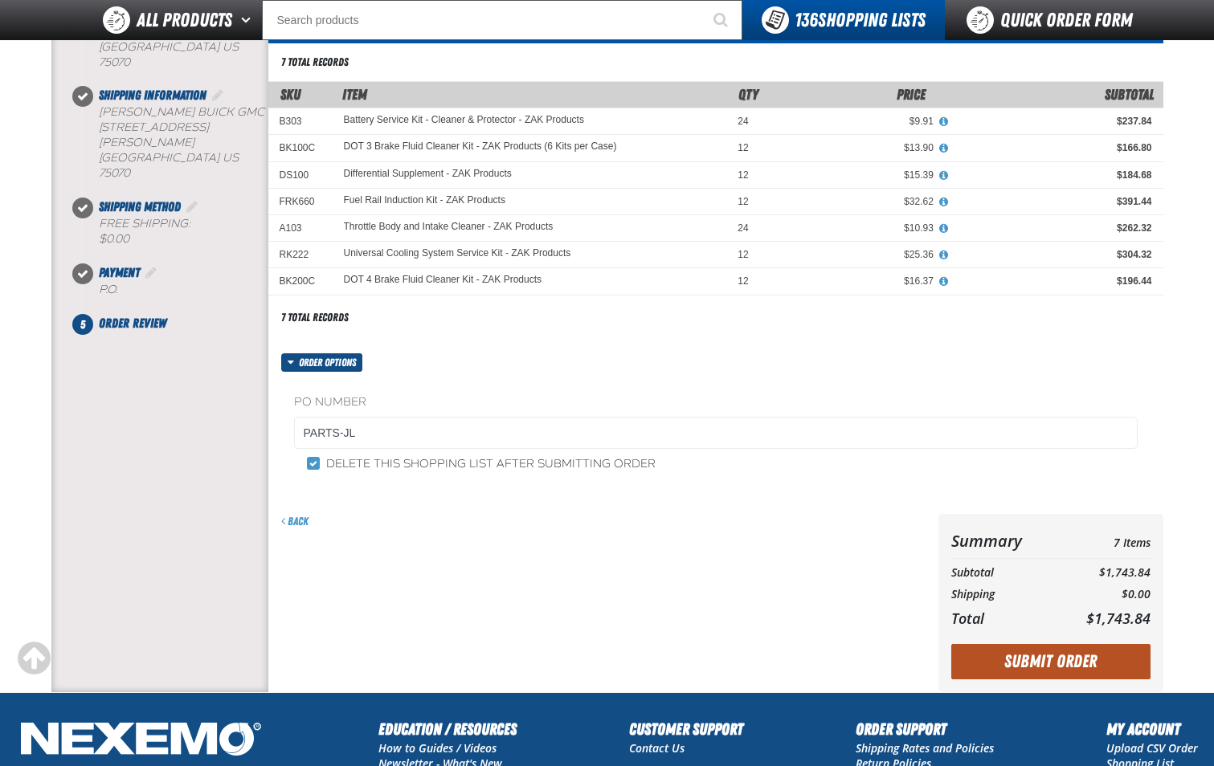
click at [1059, 665] on button "Submit Order" at bounding box center [1050, 661] width 199 height 35
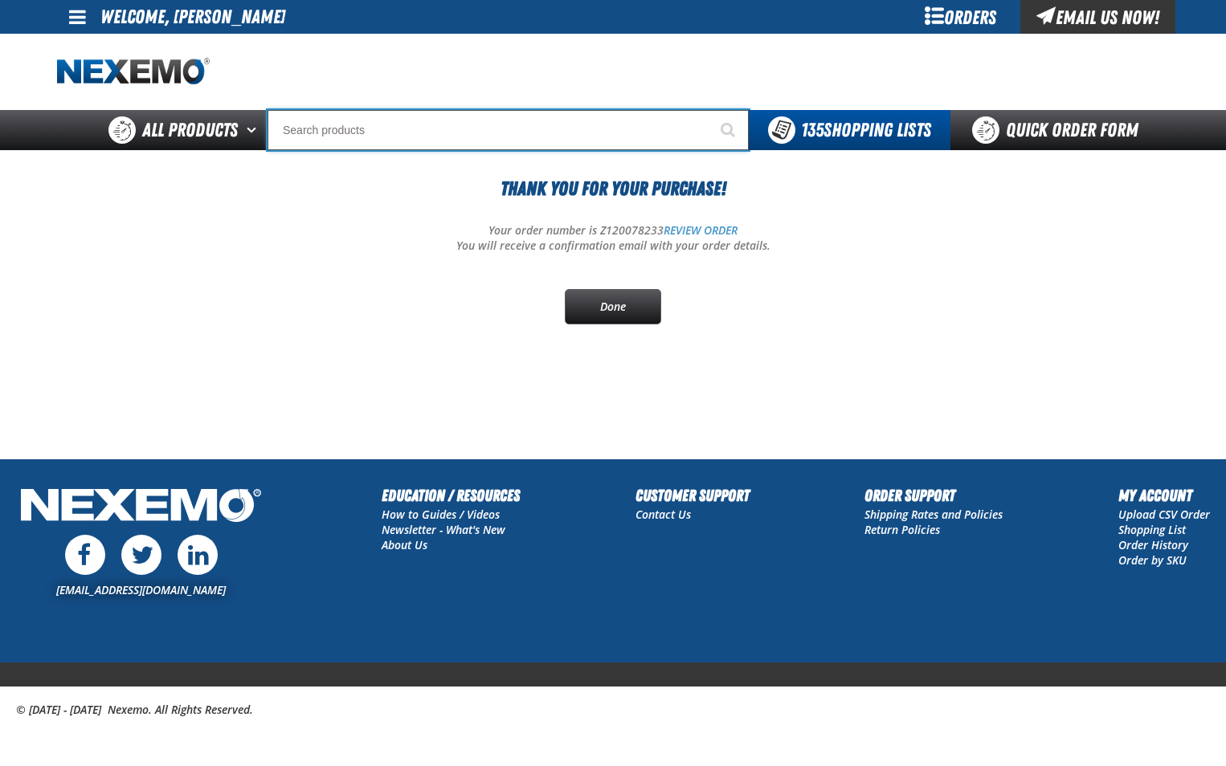
click at [386, 125] on input "Search" at bounding box center [507, 130] width 481 height 40
type input "BK801"
click at [709, 110] on button "Start Searching" at bounding box center [729, 130] width 40 height 40
